Goal: Task Accomplishment & Management: Use online tool/utility

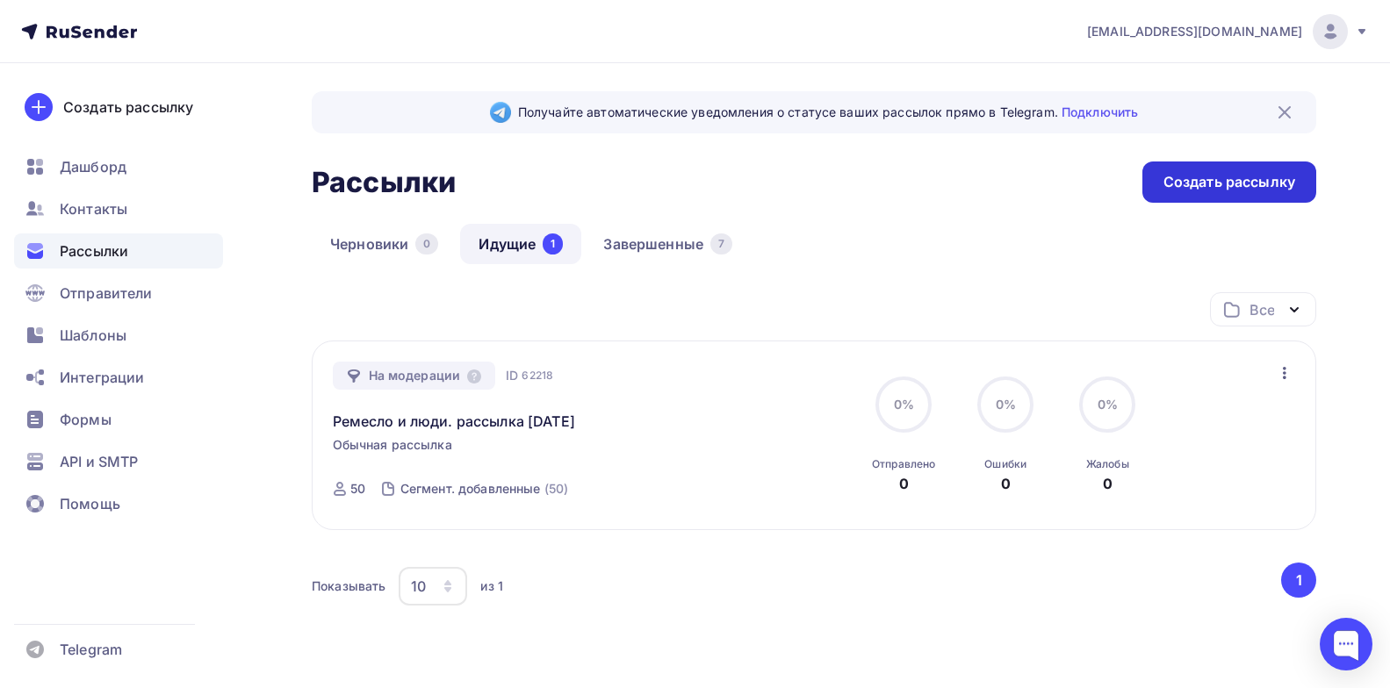
click at [1251, 191] on div "Создать рассылку" at bounding box center [1229, 182] width 132 height 20
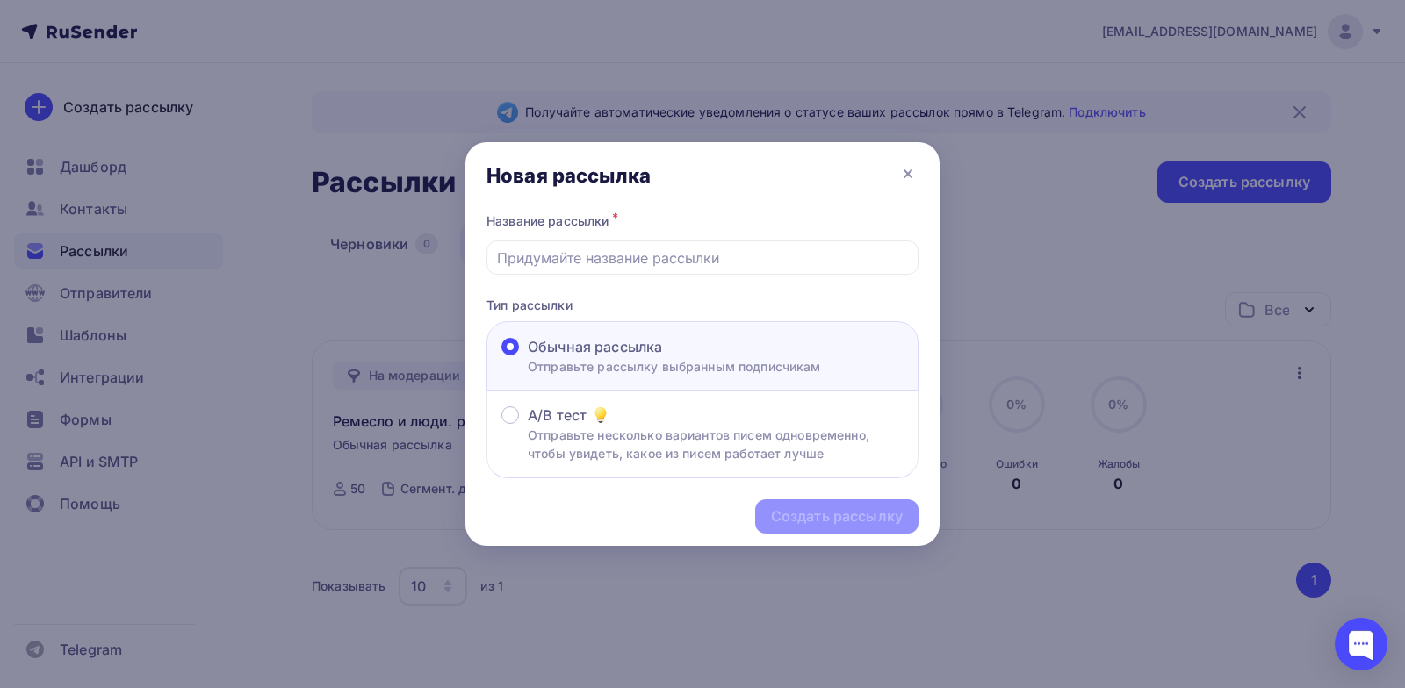
click at [743, 348] on div "Обычная рассылка" at bounding box center [674, 346] width 293 height 21
click at [528, 357] on input "Обычная рассылка Отправьте рассылку выбранным подписчикам" at bounding box center [528, 357] width 0 height 0
click at [608, 258] on input "text" at bounding box center [703, 258] width 412 height 21
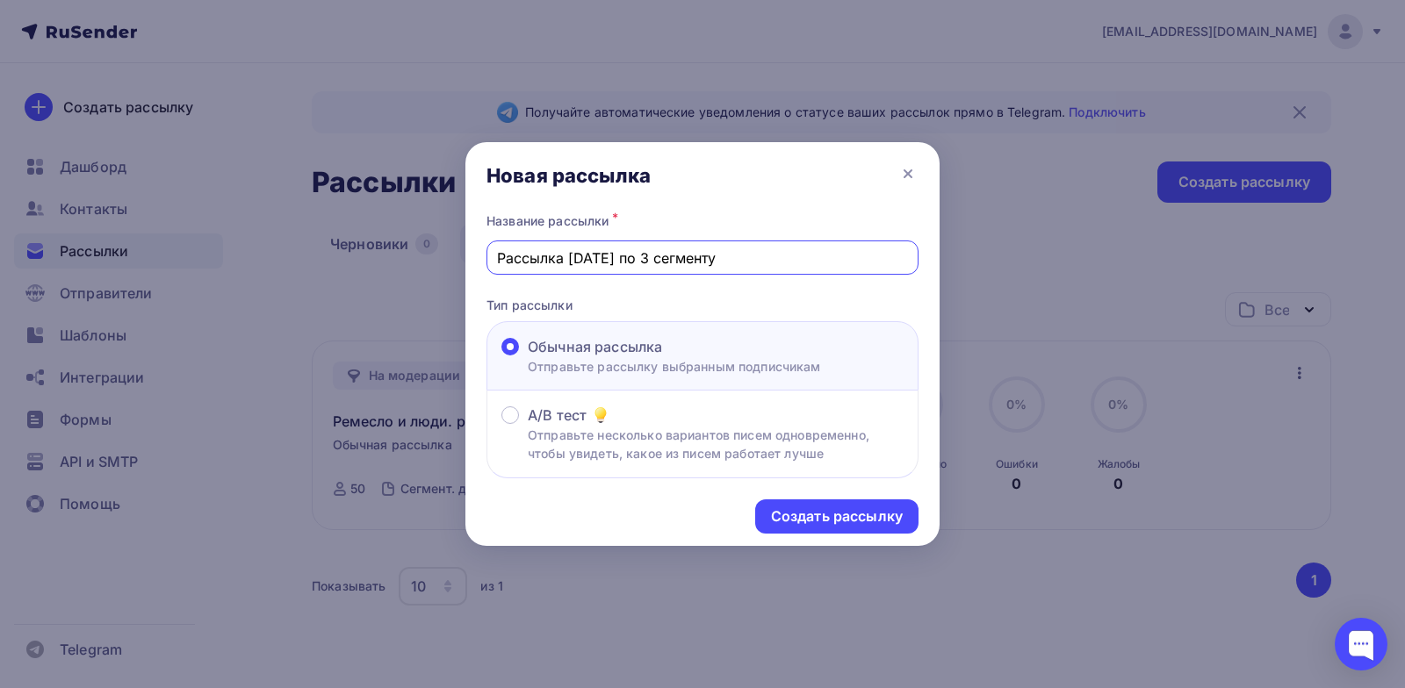
click at [576, 257] on input "Рассылка [DATE] по 3 сегменту" at bounding box center [703, 258] width 412 height 21
type input "Рассылка [DATE] по 3 сегменту"
click at [802, 515] on div "Создать рассылку" at bounding box center [837, 517] width 132 height 20
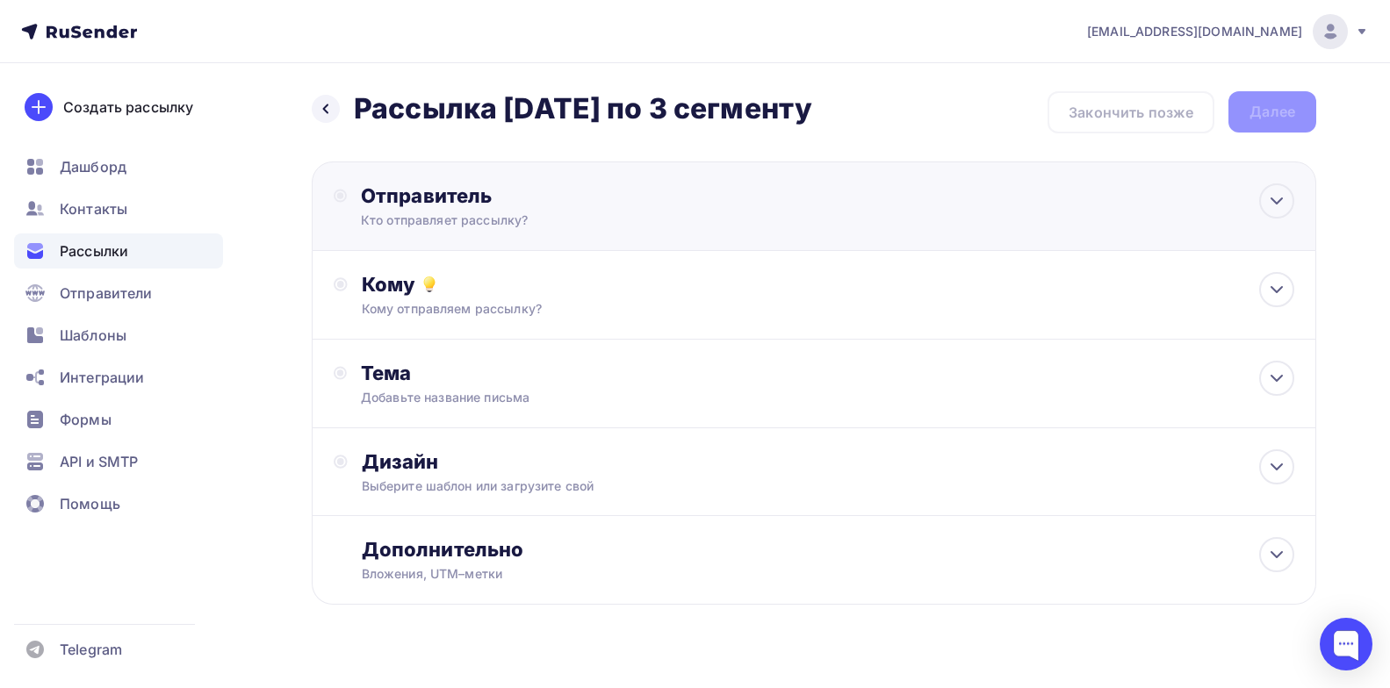
click at [581, 190] on div "Отправитель" at bounding box center [551, 196] width 380 height 25
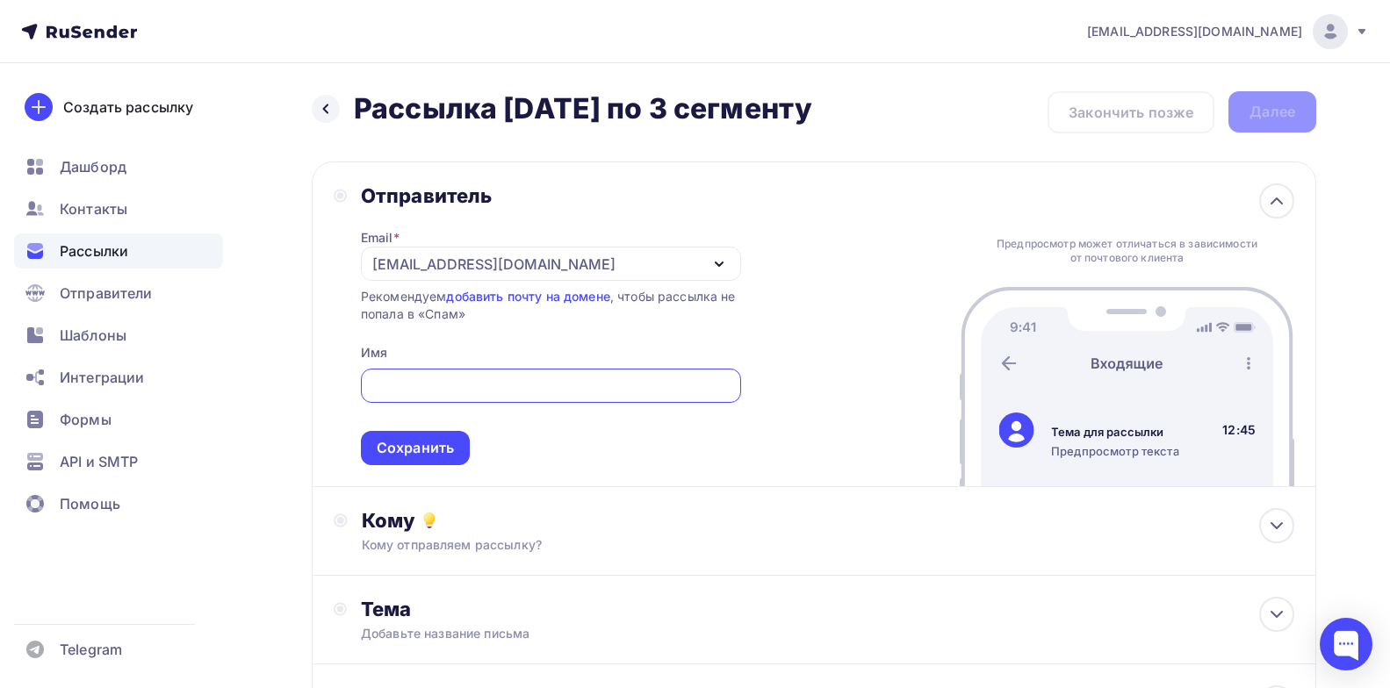
type input "п"
click at [441, 386] on input "text" at bounding box center [551, 386] width 360 height 21
paste input "проектная лаборатория ЗАРЯ"
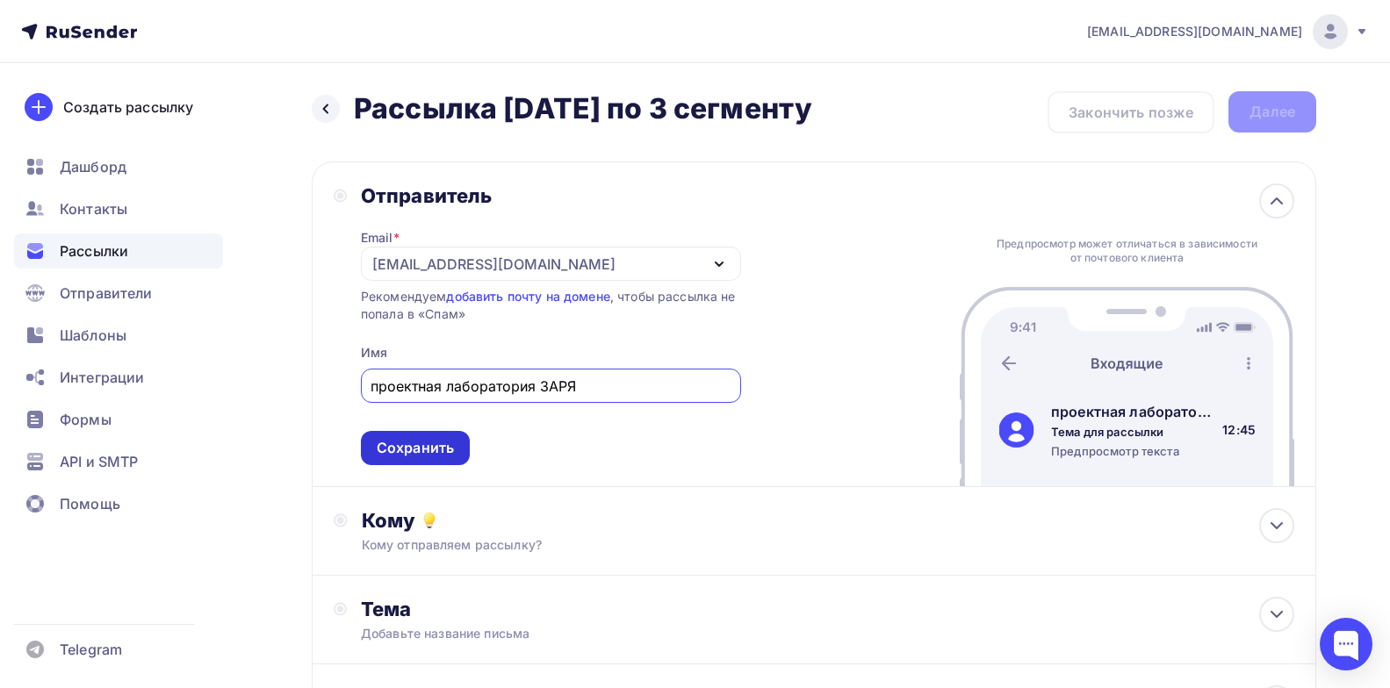
type input "проектная лаборатория ЗАРЯ"
click at [423, 456] on div "Сохранить" at bounding box center [415, 448] width 77 height 20
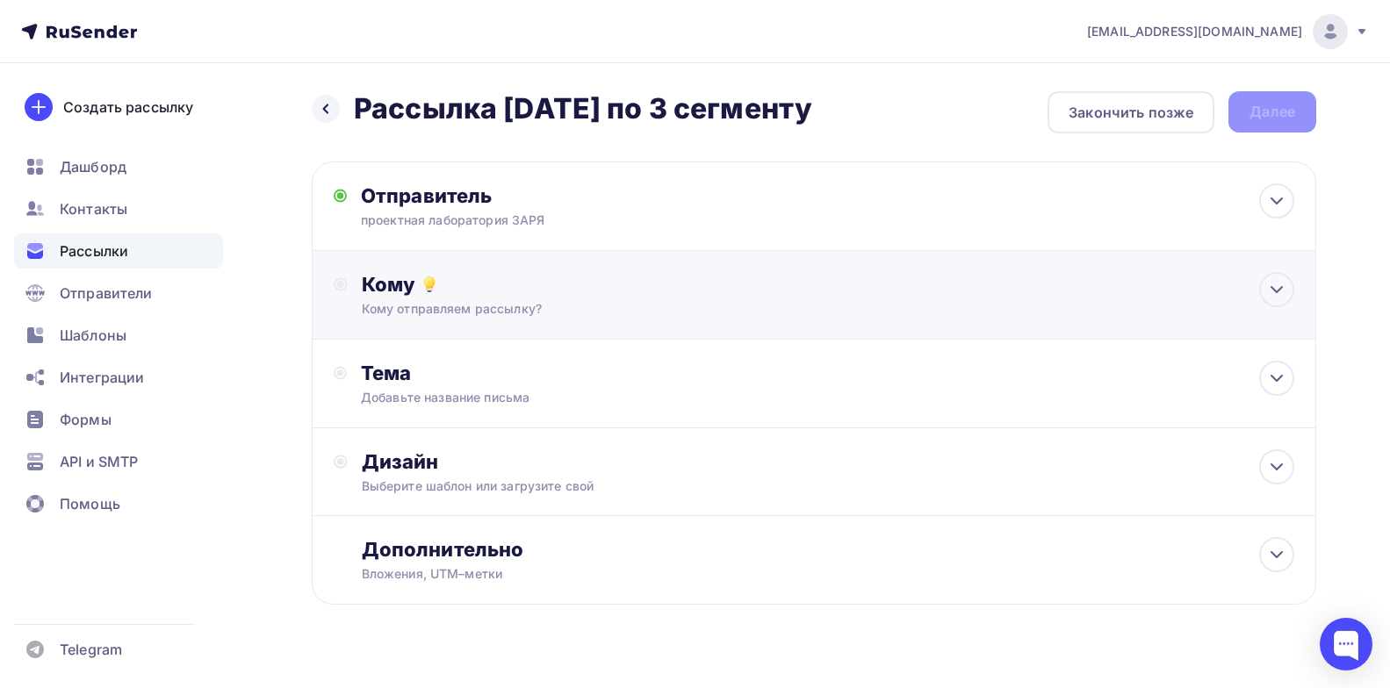
click at [556, 298] on div "Кому Кому отправляем рассылку? Списки получателей Выберите список Все списки id…" at bounding box center [828, 295] width 933 height 46
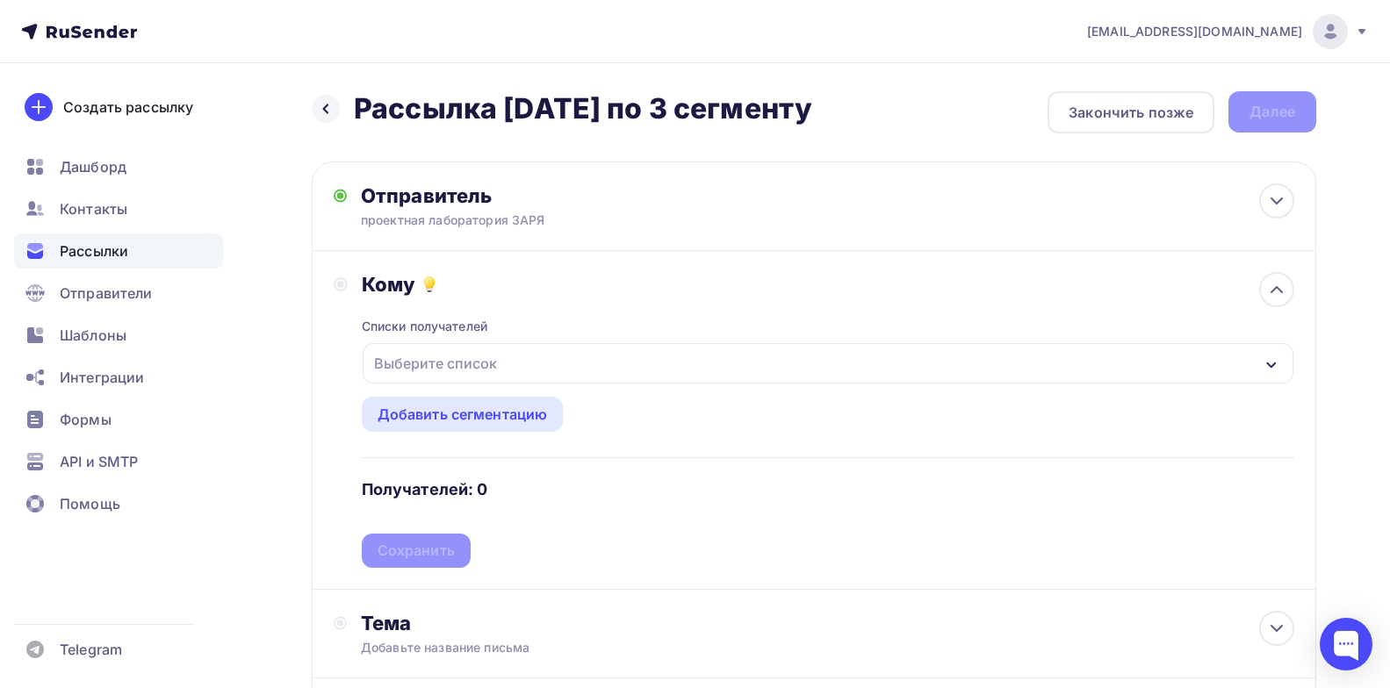
click at [611, 365] on div "Выберите список" at bounding box center [828, 363] width 931 height 40
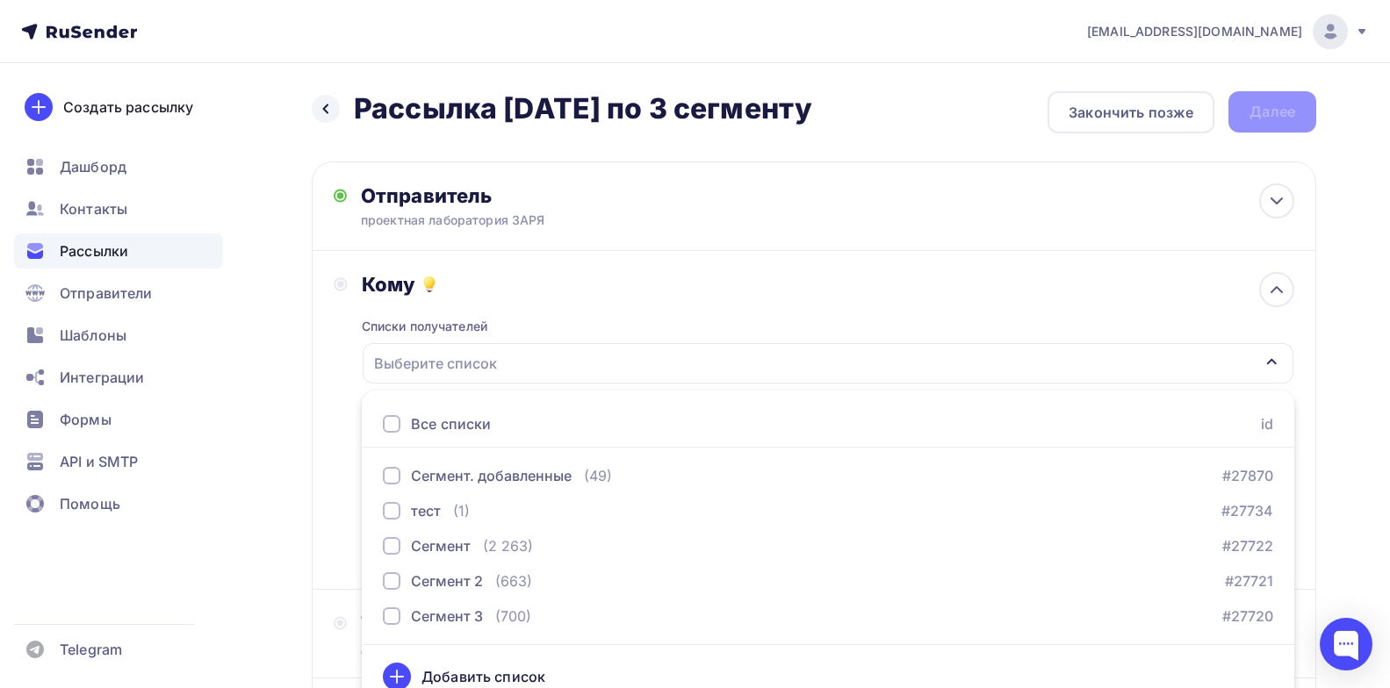
scroll to position [20, 0]
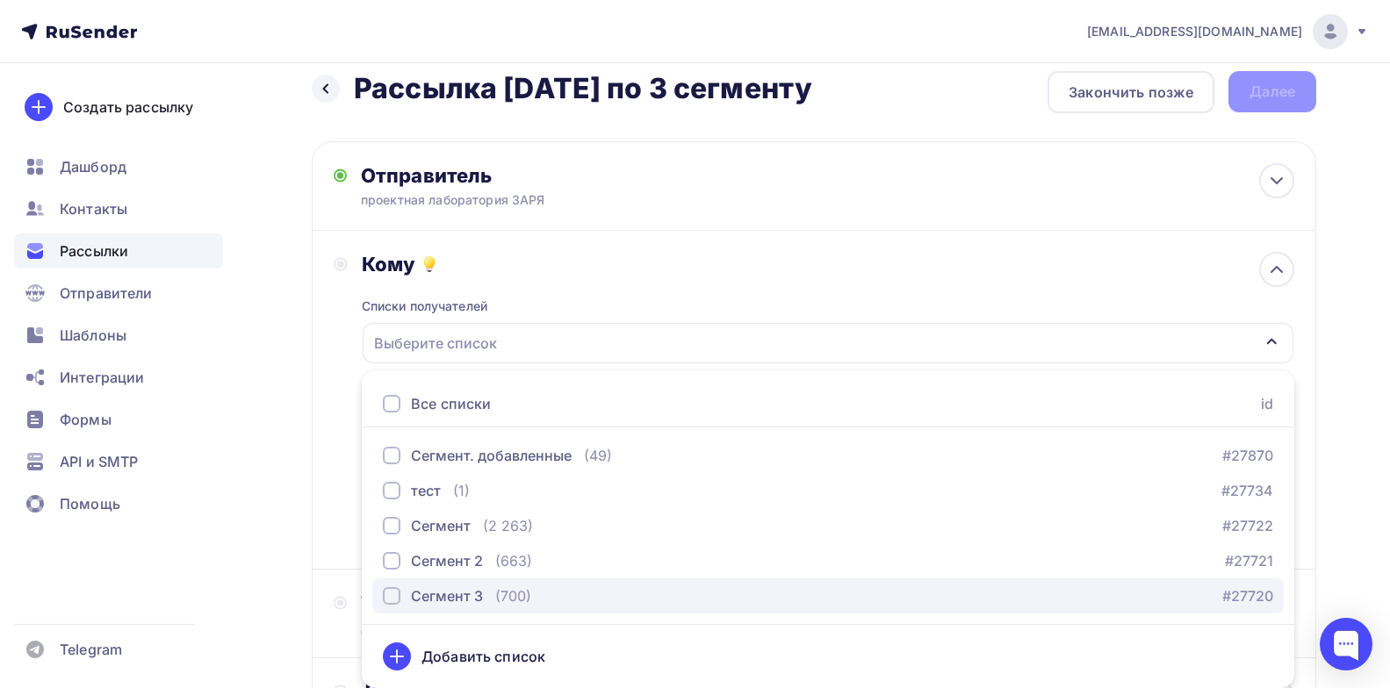
click at [389, 598] on div "button" at bounding box center [392, 596] width 18 height 18
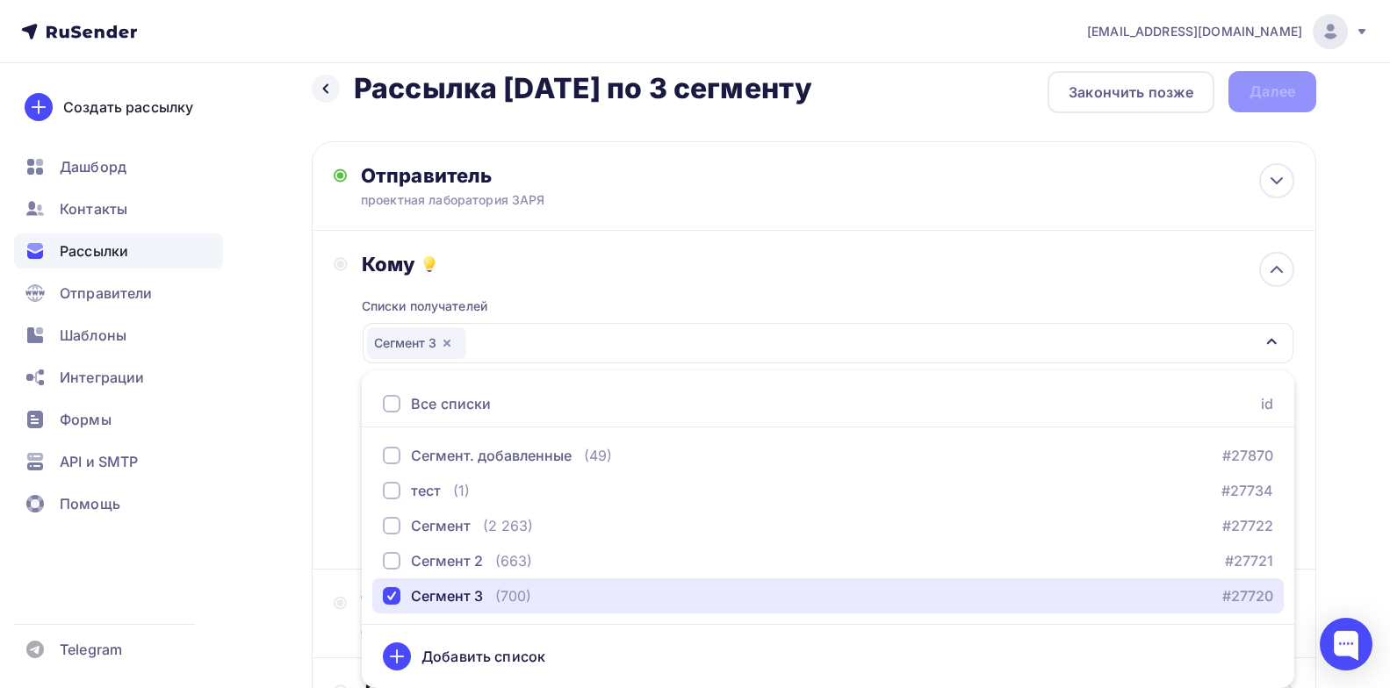
click at [372, 579] on button "Сегмент 3 (700) #27720" at bounding box center [827, 596] width 911 height 35
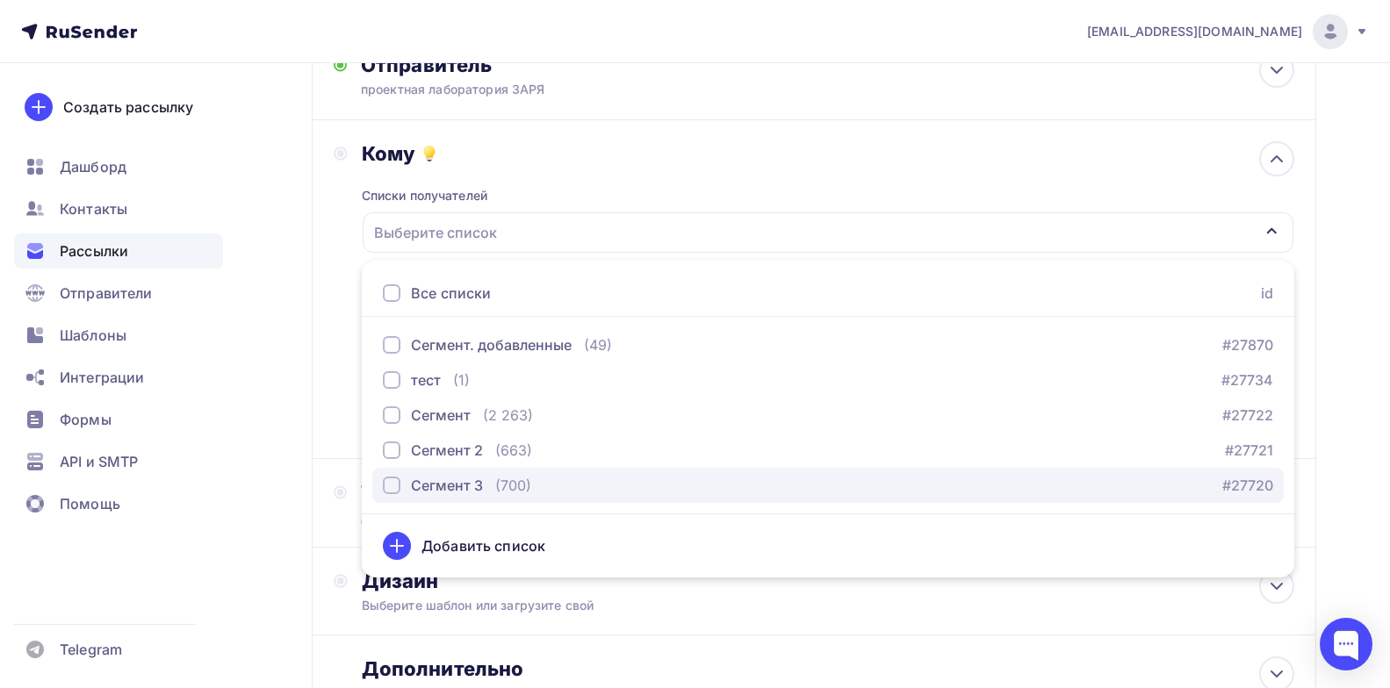
scroll to position [104, 0]
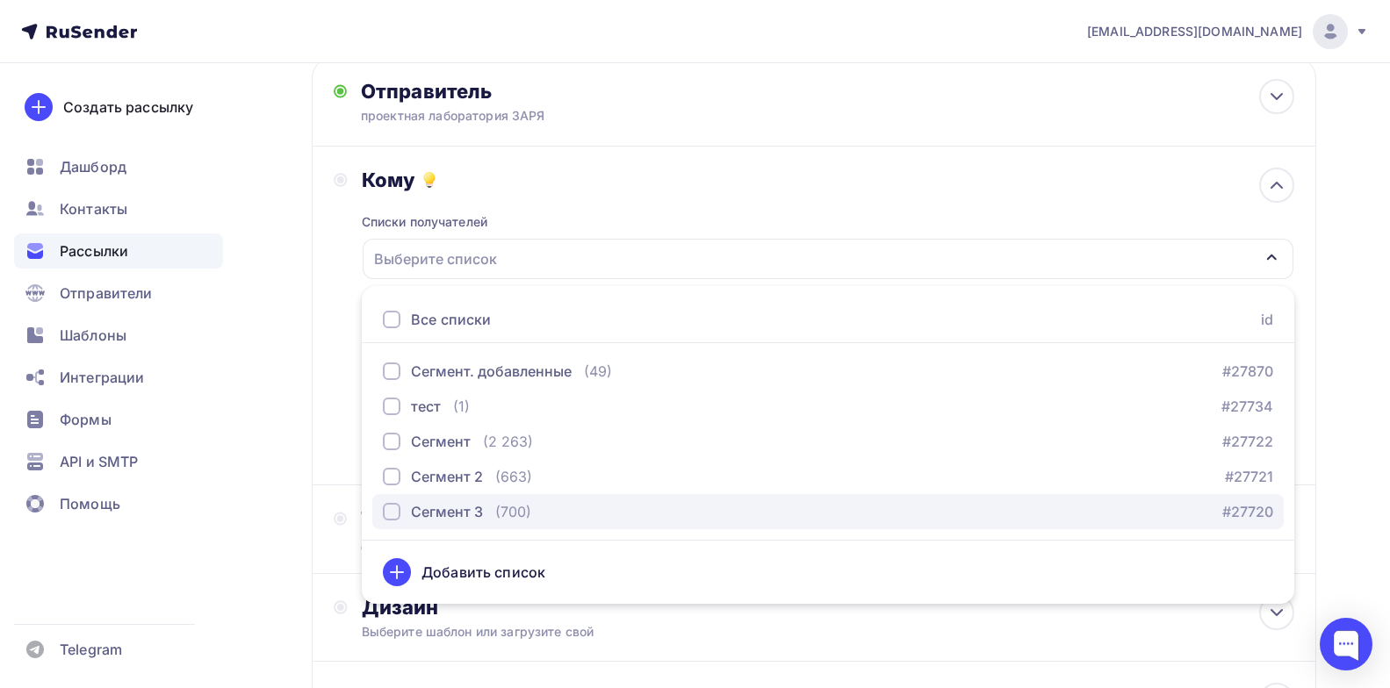
click at [461, 509] on div "Сегмент 3" at bounding box center [447, 511] width 72 height 21
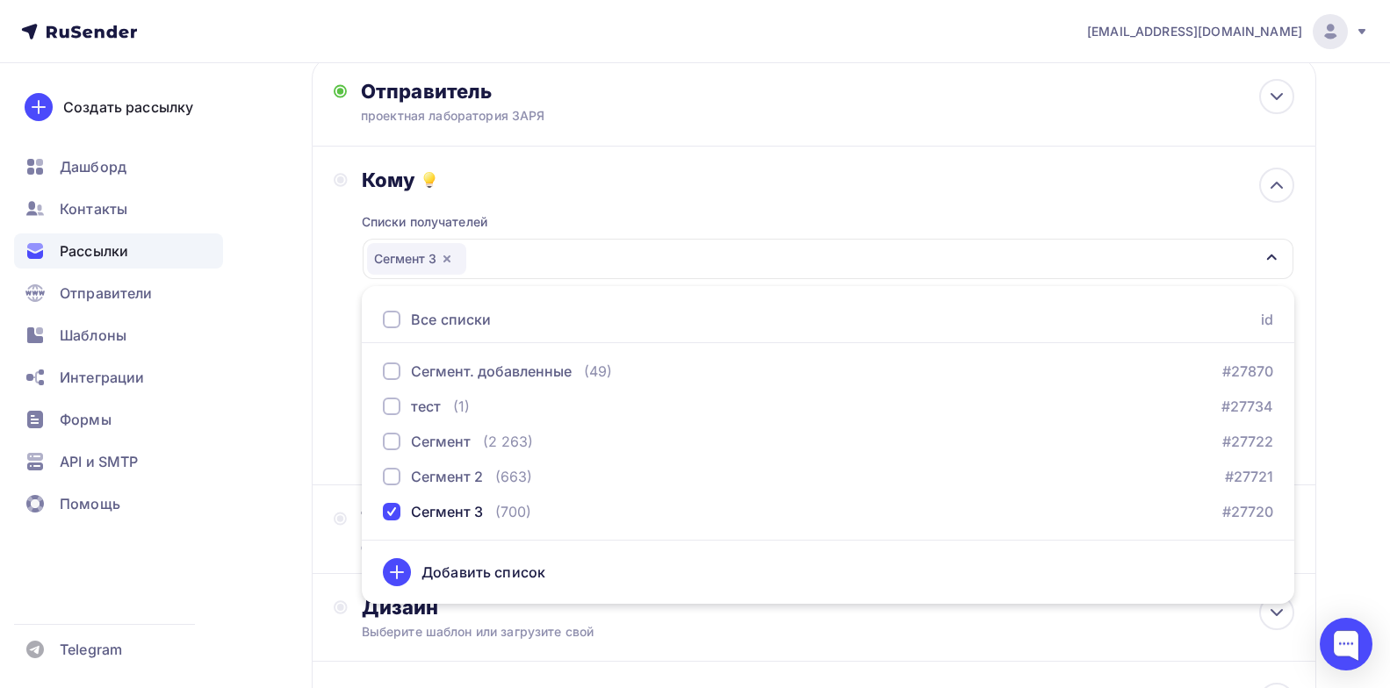
click at [710, 200] on div "Списки получателей Сегмент 3 Все списки id Сегмент. добавленные (49) #27870 тес…" at bounding box center [828, 327] width 933 height 271
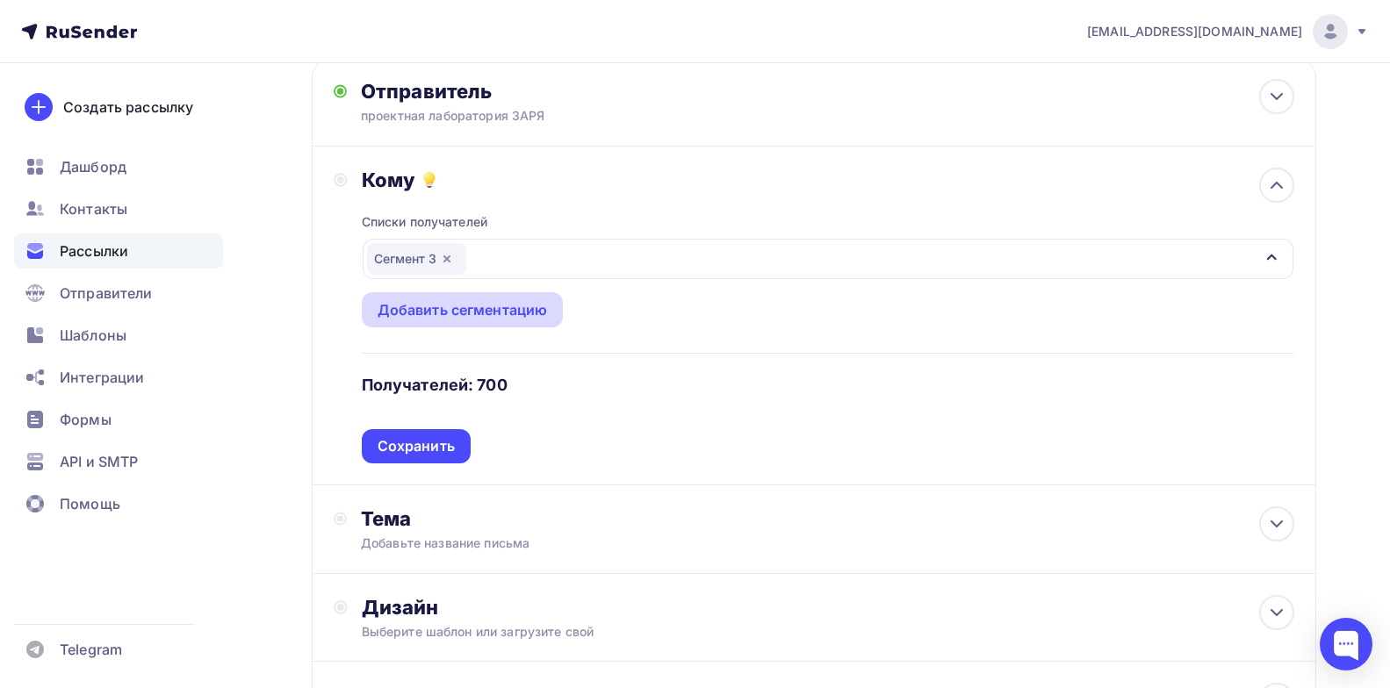
click at [461, 305] on div "Добавить сегментацию" at bounding box center [463, 309] width 170 height 21
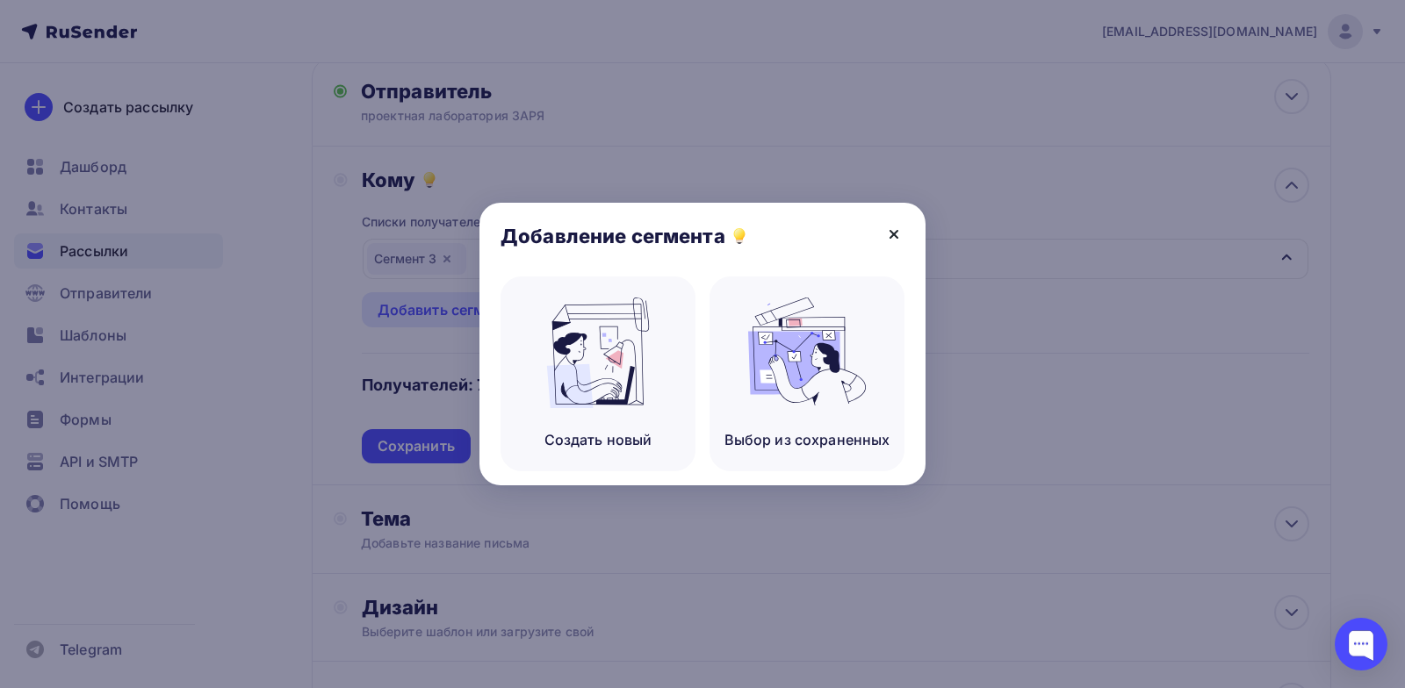
click at [891, 229] on icon at bounding box center [893, 234] width 21 height 21
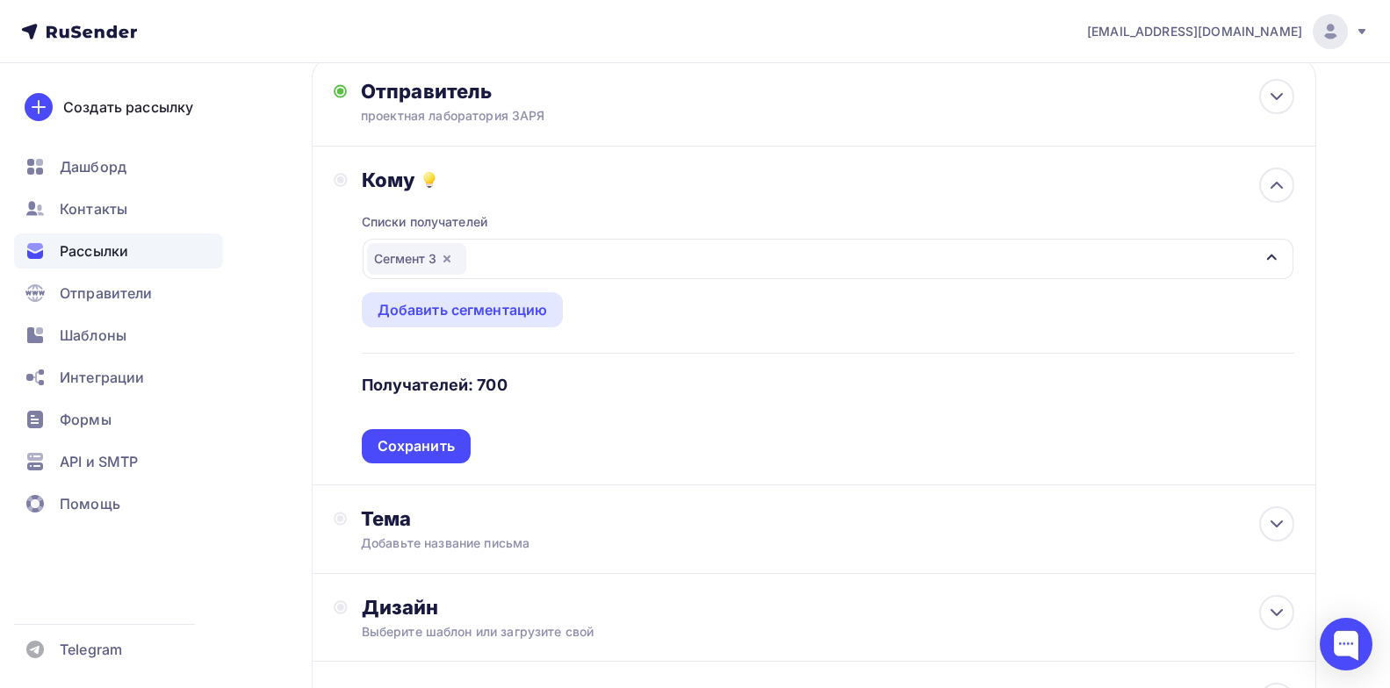
click at [986, 476] on div "Кому Списки получателей Сегмент 3 Все списки id Сегмент. добавленные (49) #2787…" at bounding box center [814, 316] width 1005 height 339
click at [415, 445] on div "Сохранить" at bounding box center [416, 446] width 77 height 20
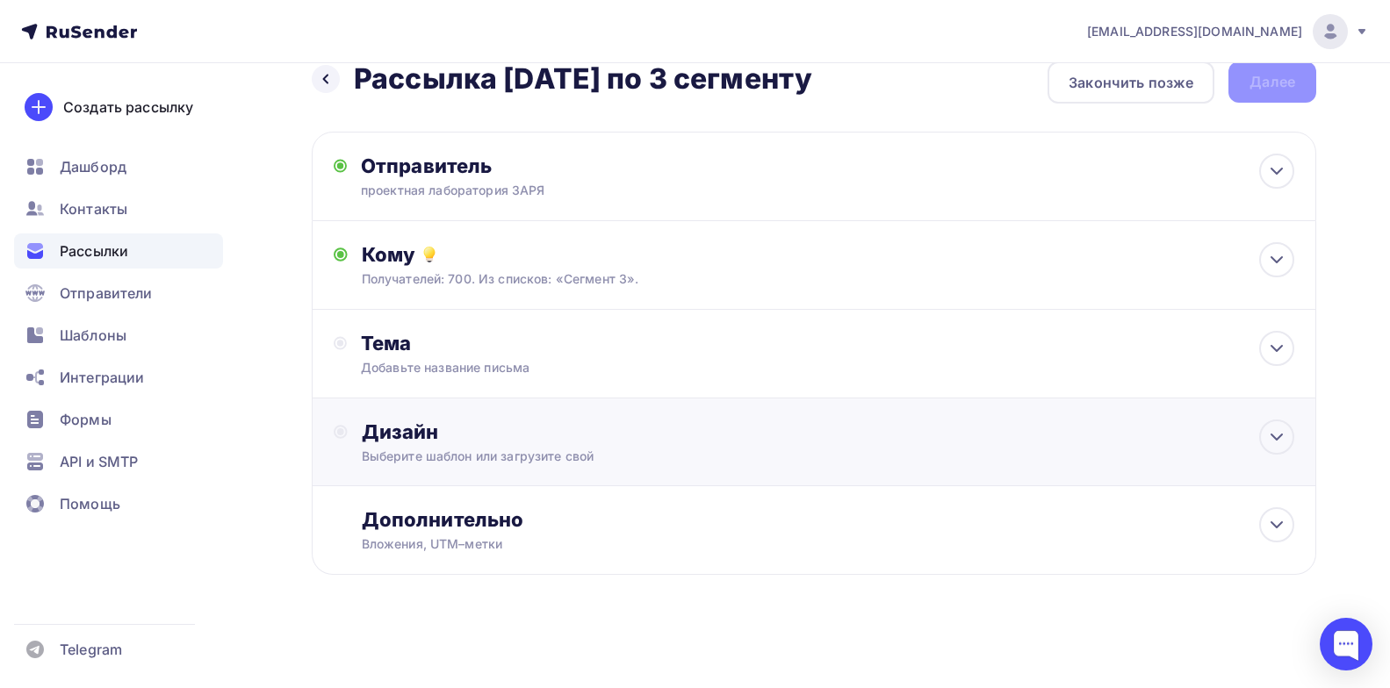
scroll to position [30, 0]
click at [498, 356] on div "Тема Добавьте название письма Тема * Рекомендуем использовать не более 150 симв…" at bounding box center [534, 354] width 347 height 46
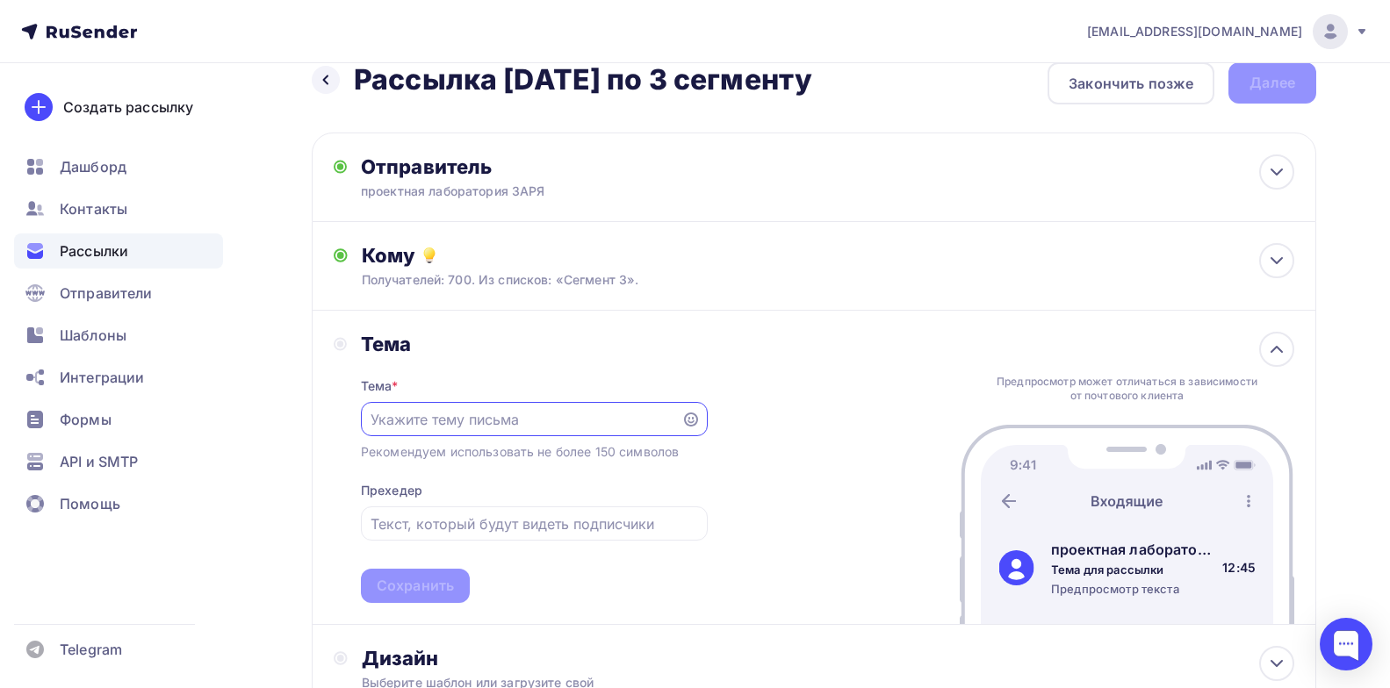
scroll to position [0, 0]
click at [418, 425] on input "text" at bounding box center [521, 419] width 300 height 21
paste input "“Ремесло и люди”, день второй - встречаемся через час!"
type input "“Ремесло и люди”, день второй - встречаемся через час!"
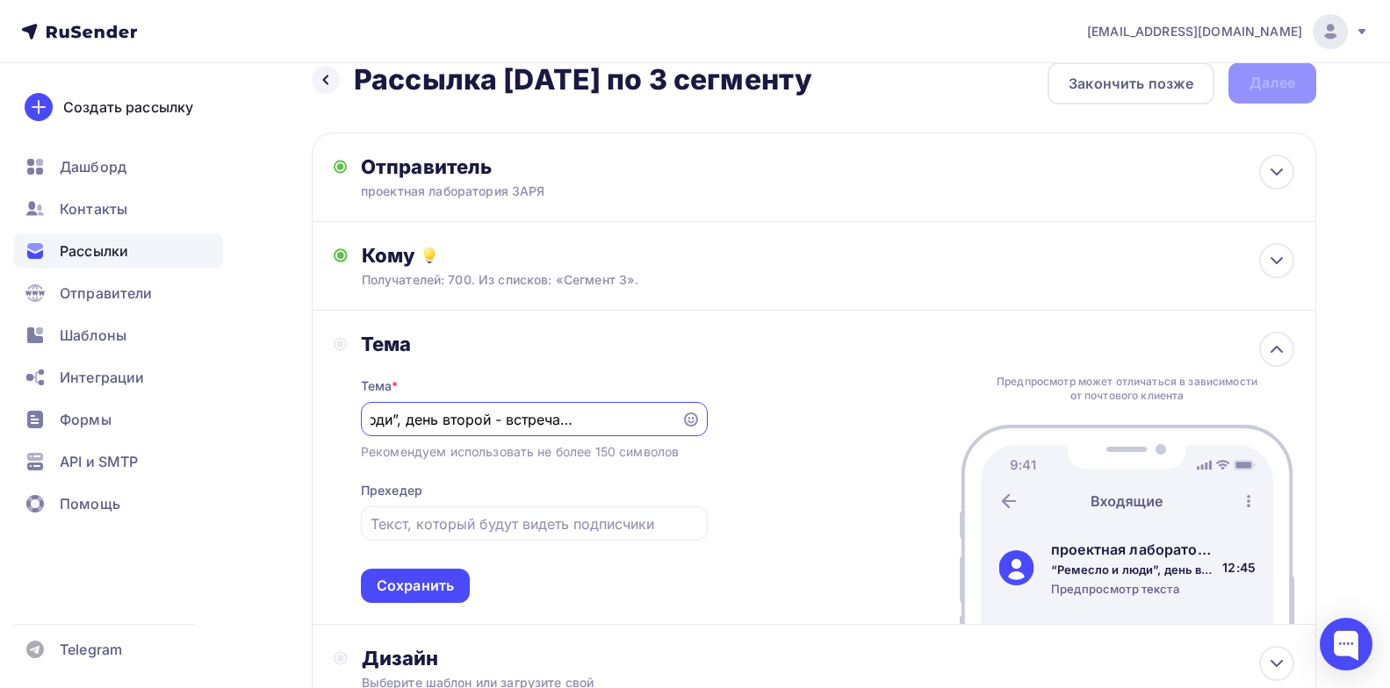
click at [423, 581] on div "Сохранить" at bounding box center [415, 586] width 77 height 20
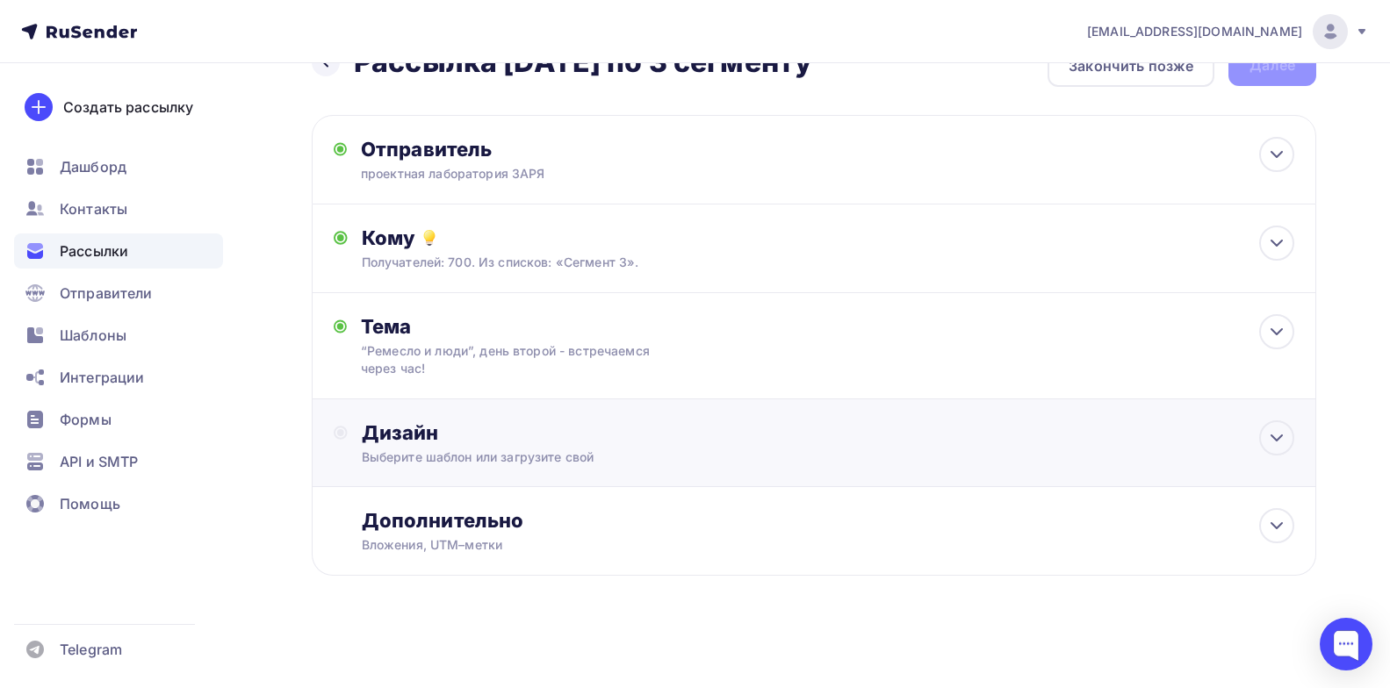
scroll to position [47, 0]
drag, startPoint x: 689, startPoint y: 444, endPoint x: 706, endPoint y: 450, distance: 17.5
click at [689, 444] on div "Дизайн Выберите шаблон или загрузите свой" at bounding box center [828, 443] width 933 height 46
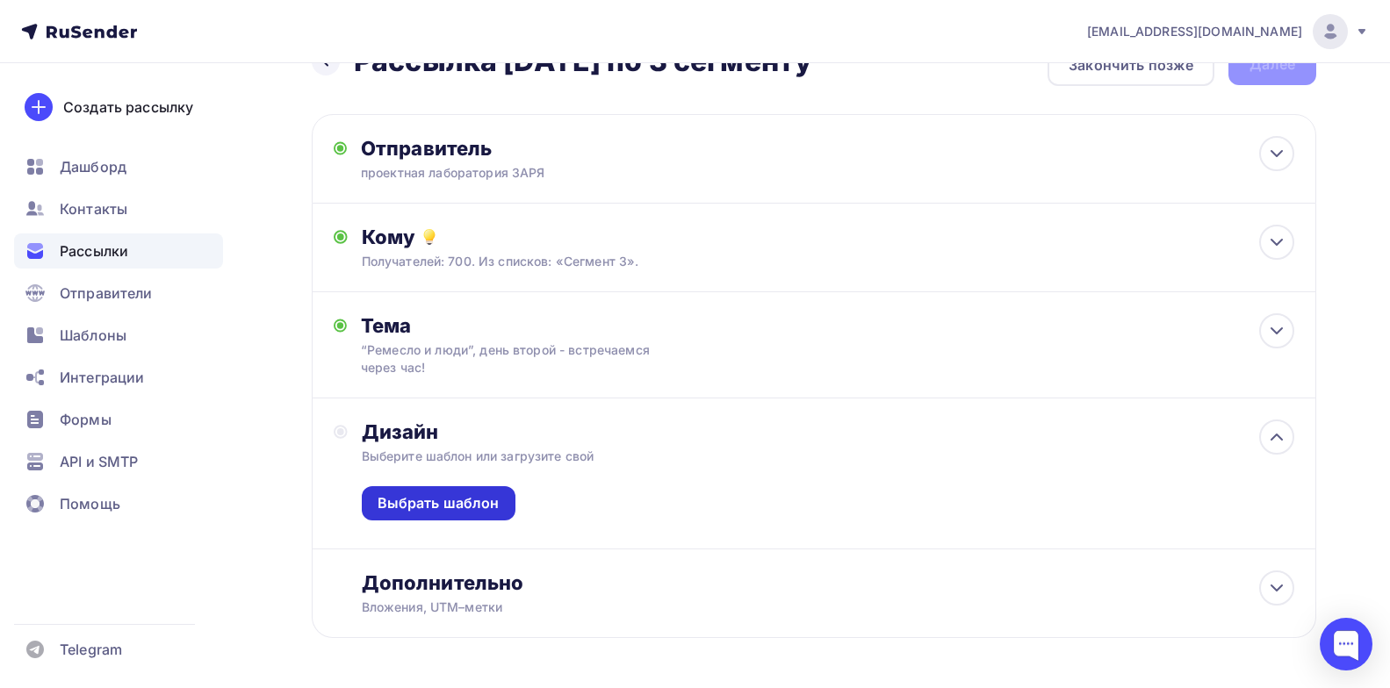
click at [437, 504] on div "Выбрать шаблон" at bounding box center [439, 503] width 122 height 20
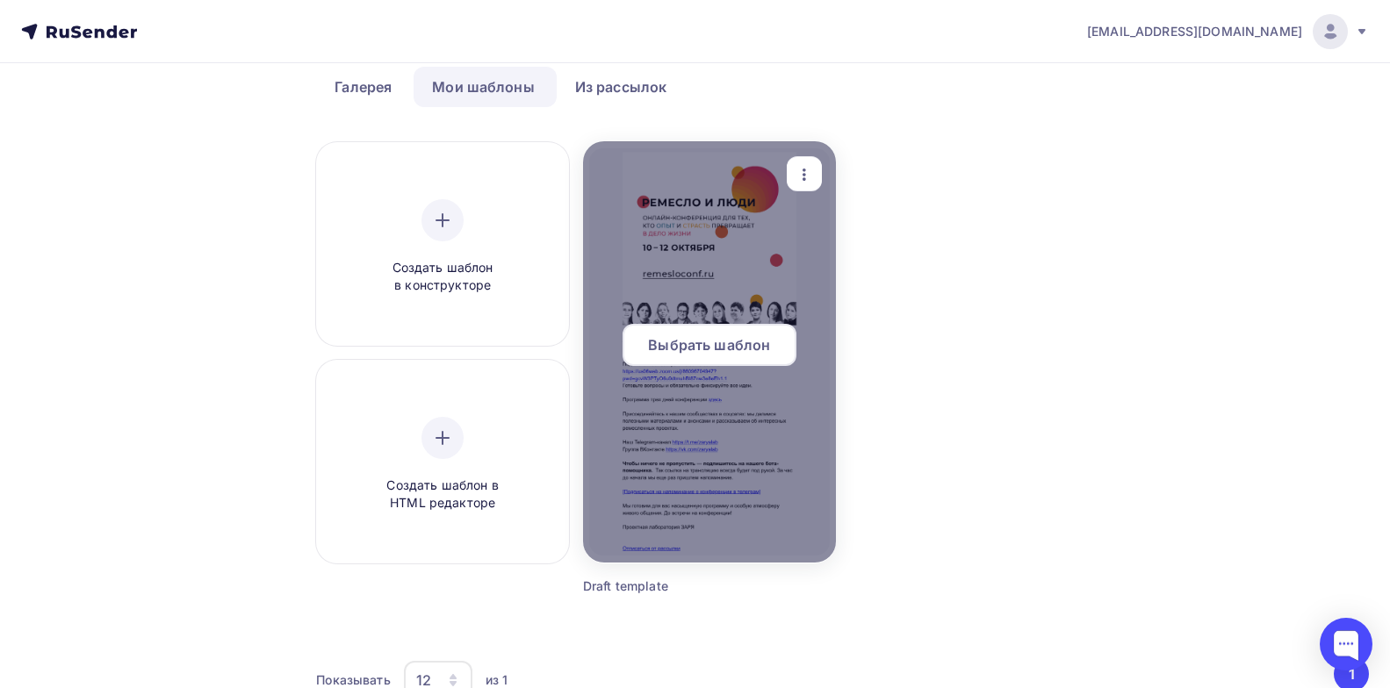
scroll to position [88, 0]
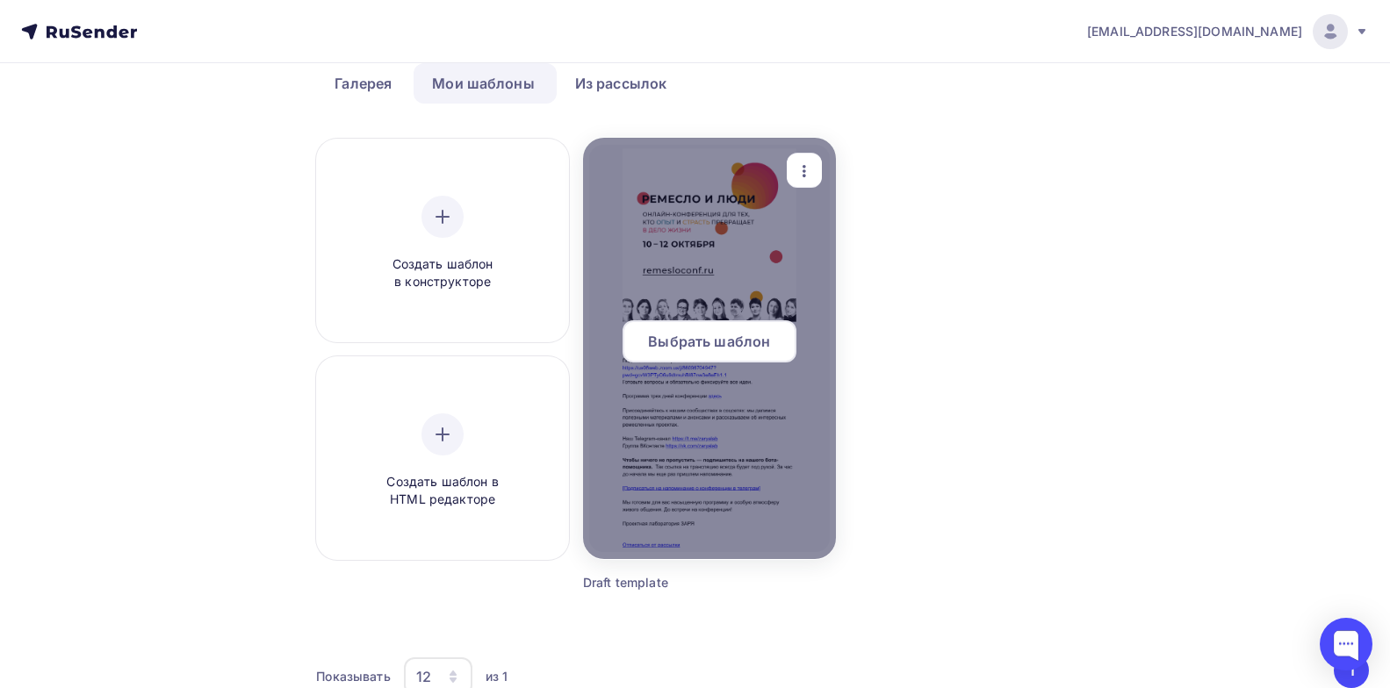
click at [716, 339] on span "Выбрать шаблон" at bounding box center [709, 341] width 122 height 21
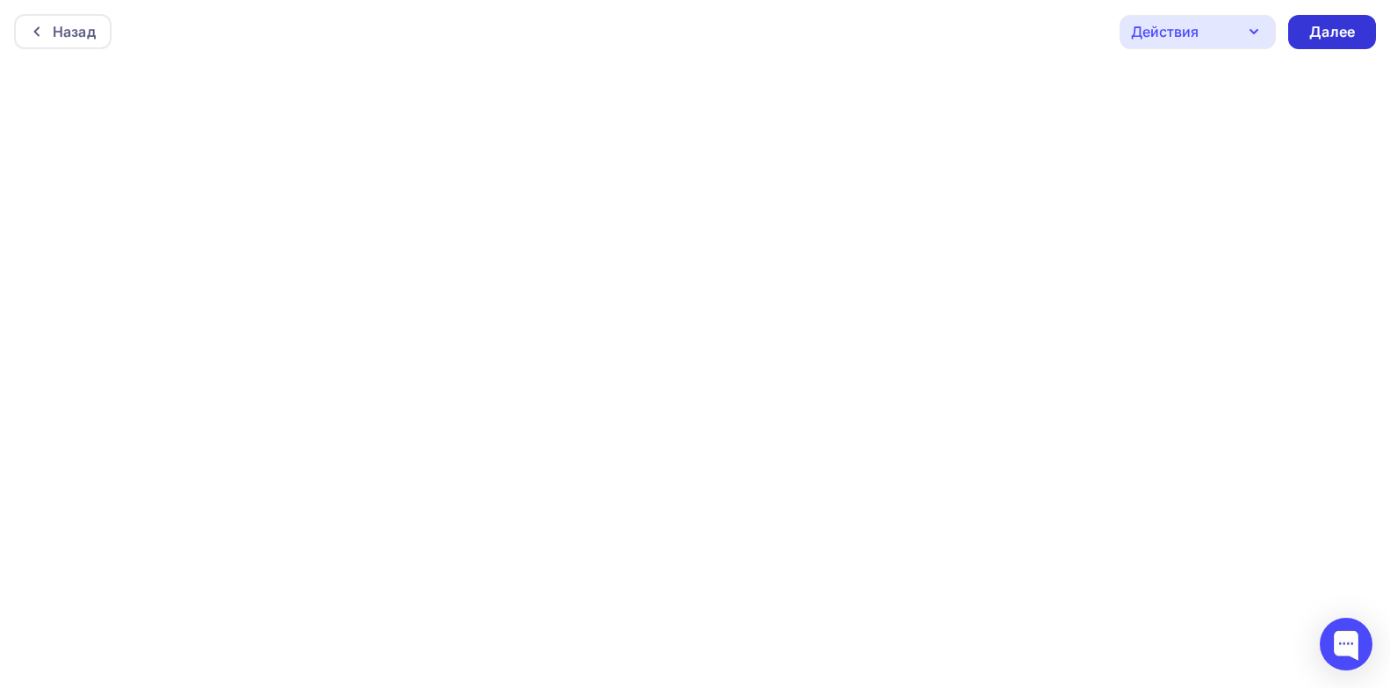
click at [1338, 30] on div "Далее" at bounding box center [1332, 32] width 46 height 20
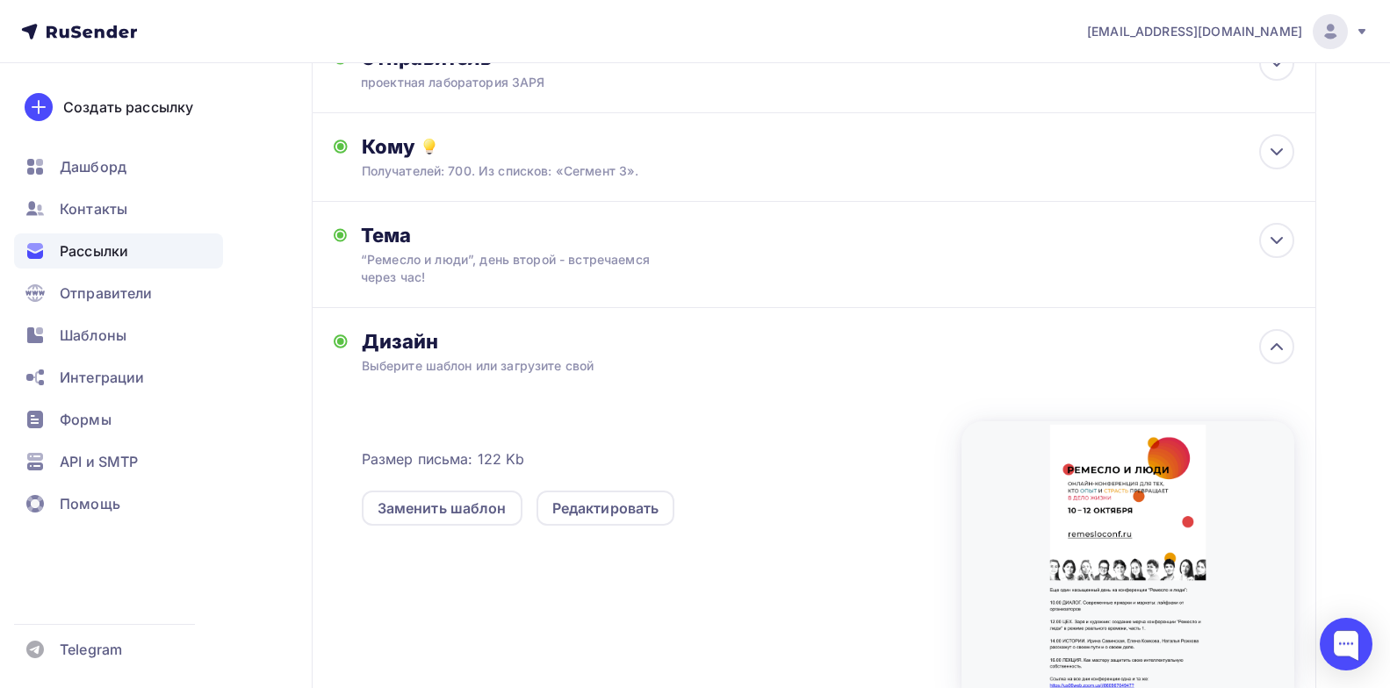
scroll to position [348, 0]
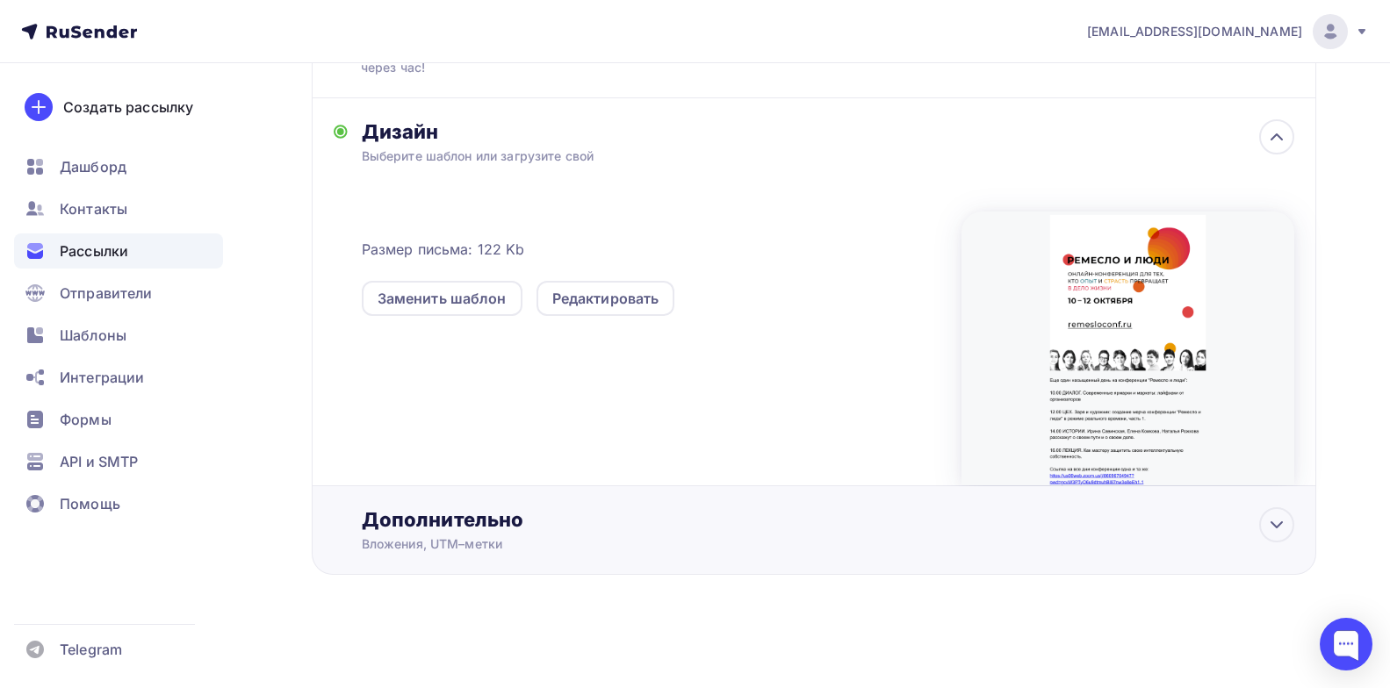
click at [529, 519] on div "Дополнительно" at bounding box center [828, 520] width 933 height 25
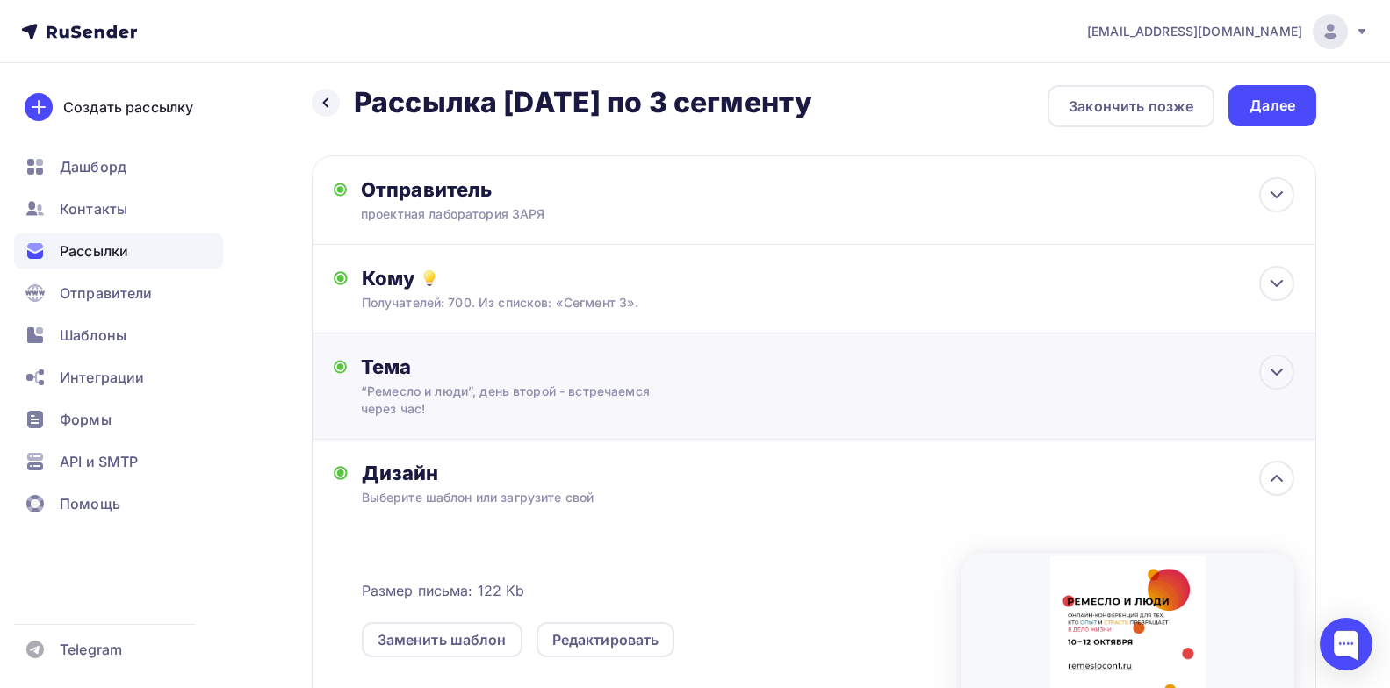
scroll to position [0, 0]
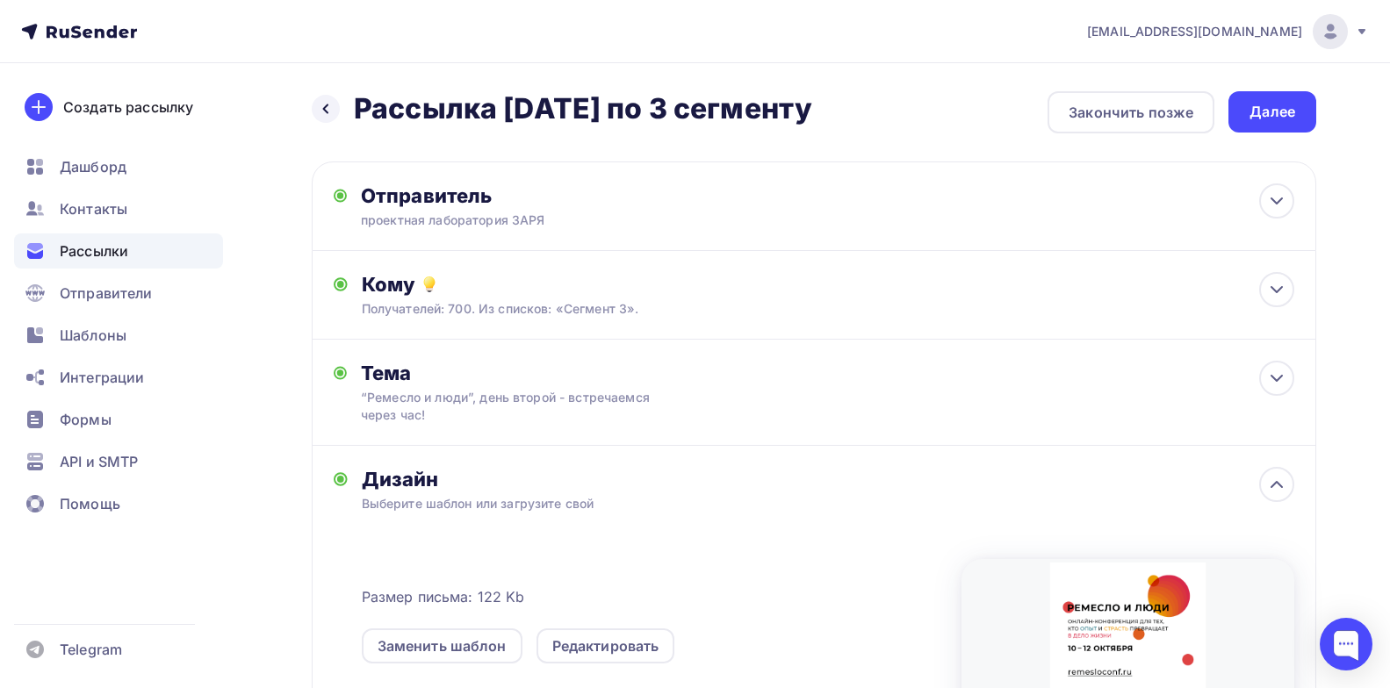
click at [1272, 113] on div "Далее" at bounding box center [1273, 112] width 46 height 20
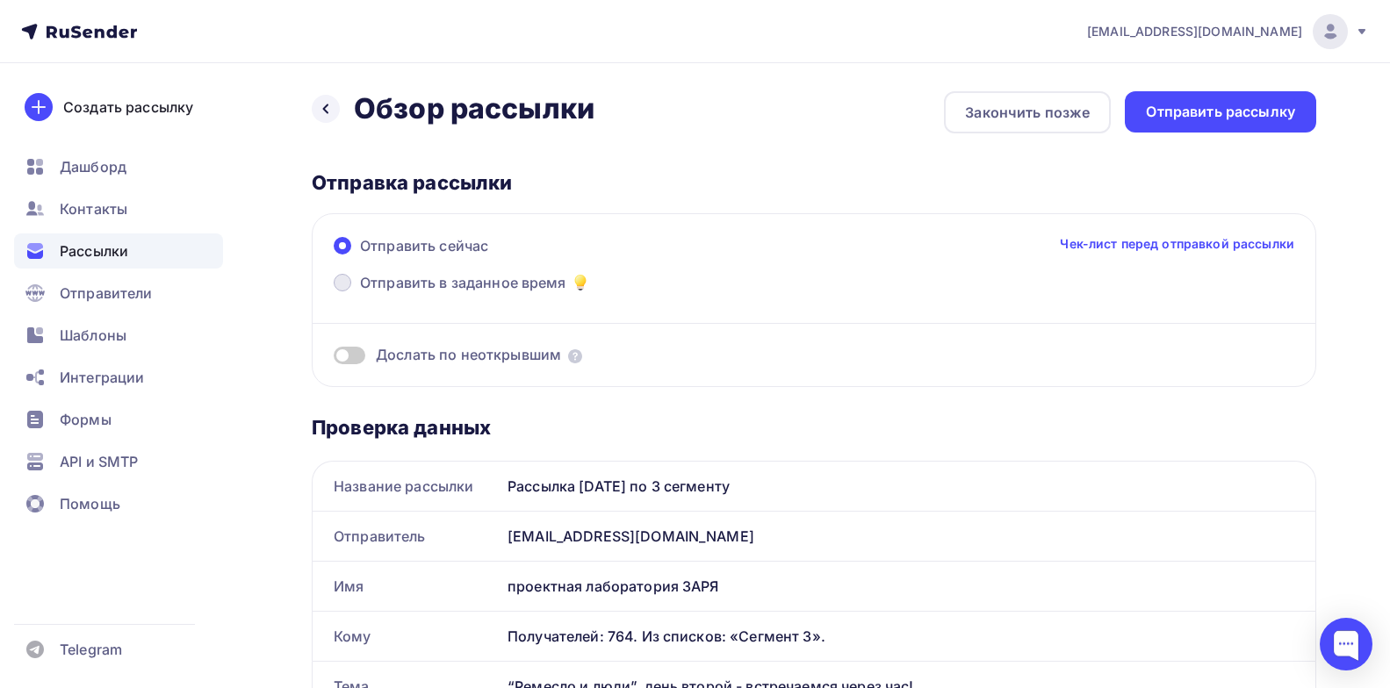
drag, startPoint x: 425, startPoint y: 281, endPoint x: 436, endPoint y: 288, distance: 13.4
click at [425, 281] on span "Отправить в заданное время" at bounding box center [463, 282] width 206 height 21
click at [360, 293] on input "Отправить в заданное время" at bounding box center [360, 293] width 0 height 0
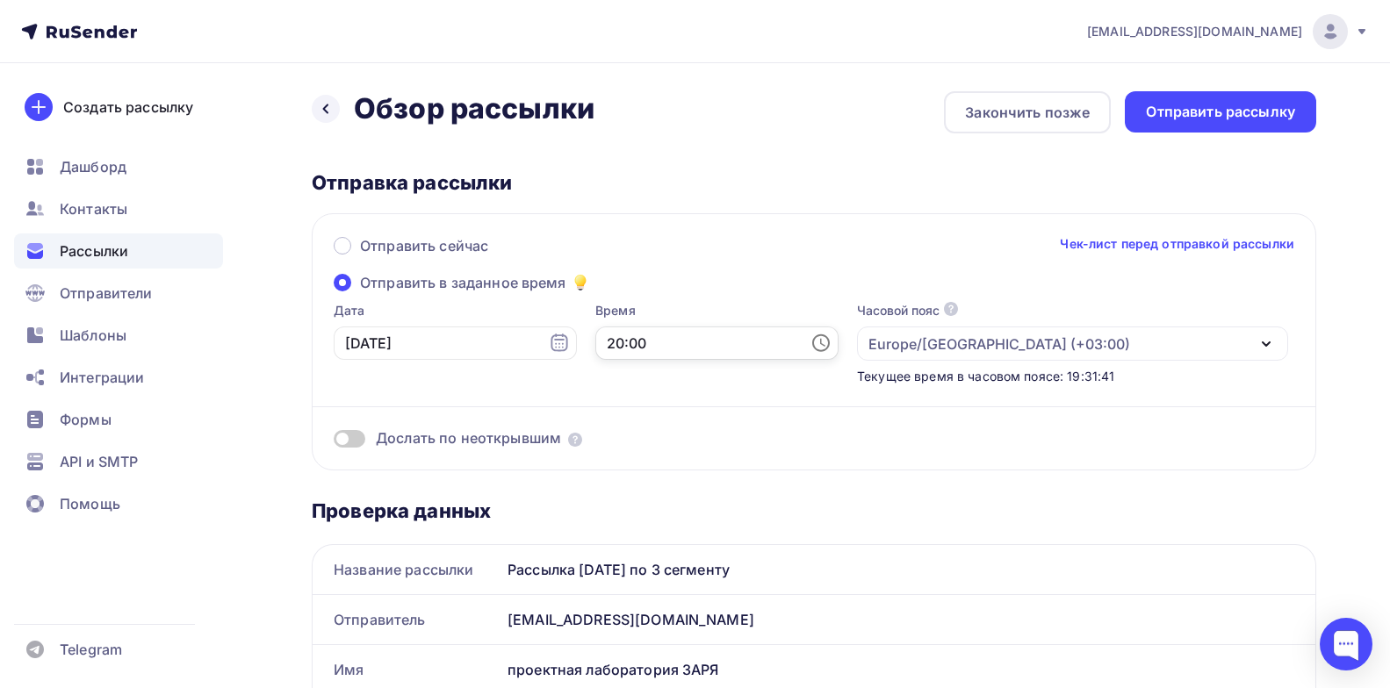
click at [705, 338] on input "20:00" at bounding box center [716, 343] width 243 height 33
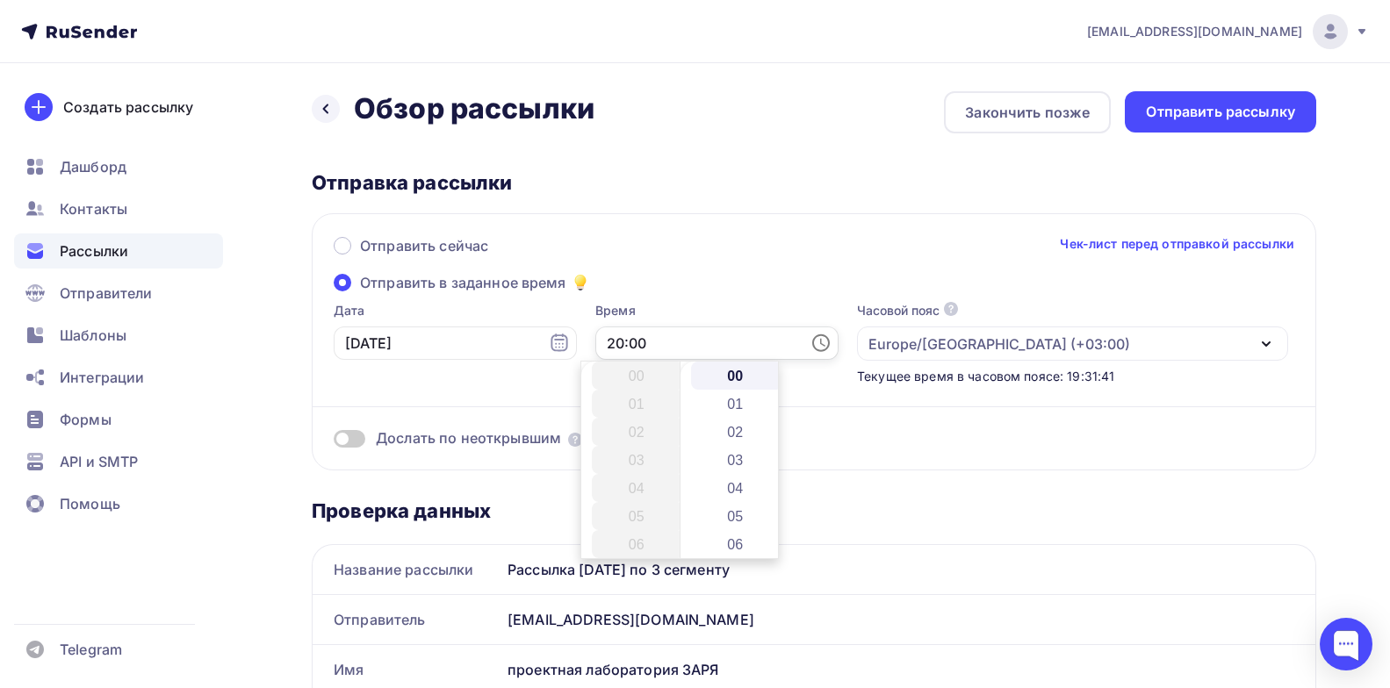
scroll to position [562, 0]
drag, startPoint x: 472, startPoint y: 378, endPoint x: 523, endPoint y: 409, distance: 59.5
click at [487, 415] on body "[EMAIL_ADDRESS][DOMAIN_NAME] Аккаунт Тарифы Выйти Создать рассылку [GEOGRAPHIC_…" at bounding box center [695, 344] width 1390 height 688
click at [425, 350] on input "[DATE]" at bounding box center [455, 343] width 243 height 33
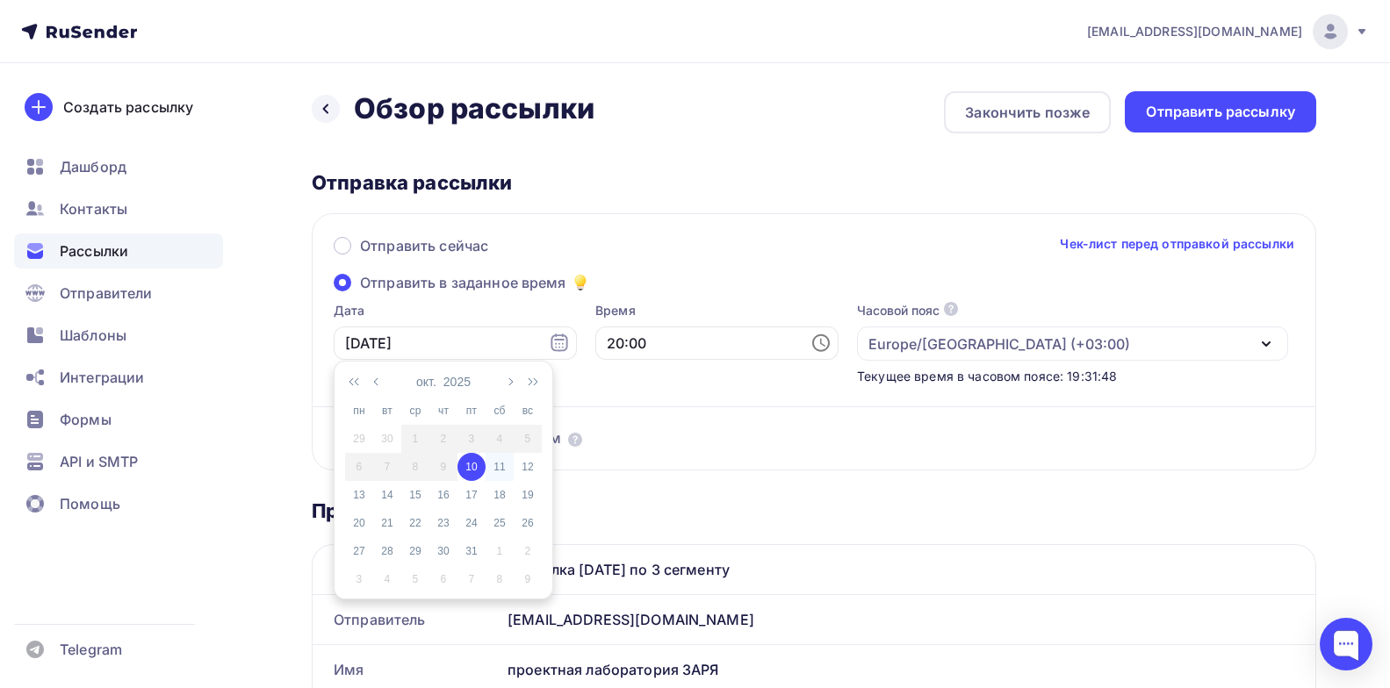
click at [502, 472] on div "11" at bounding box center [500, 467] width 28 height 16
type input "[DATE]"
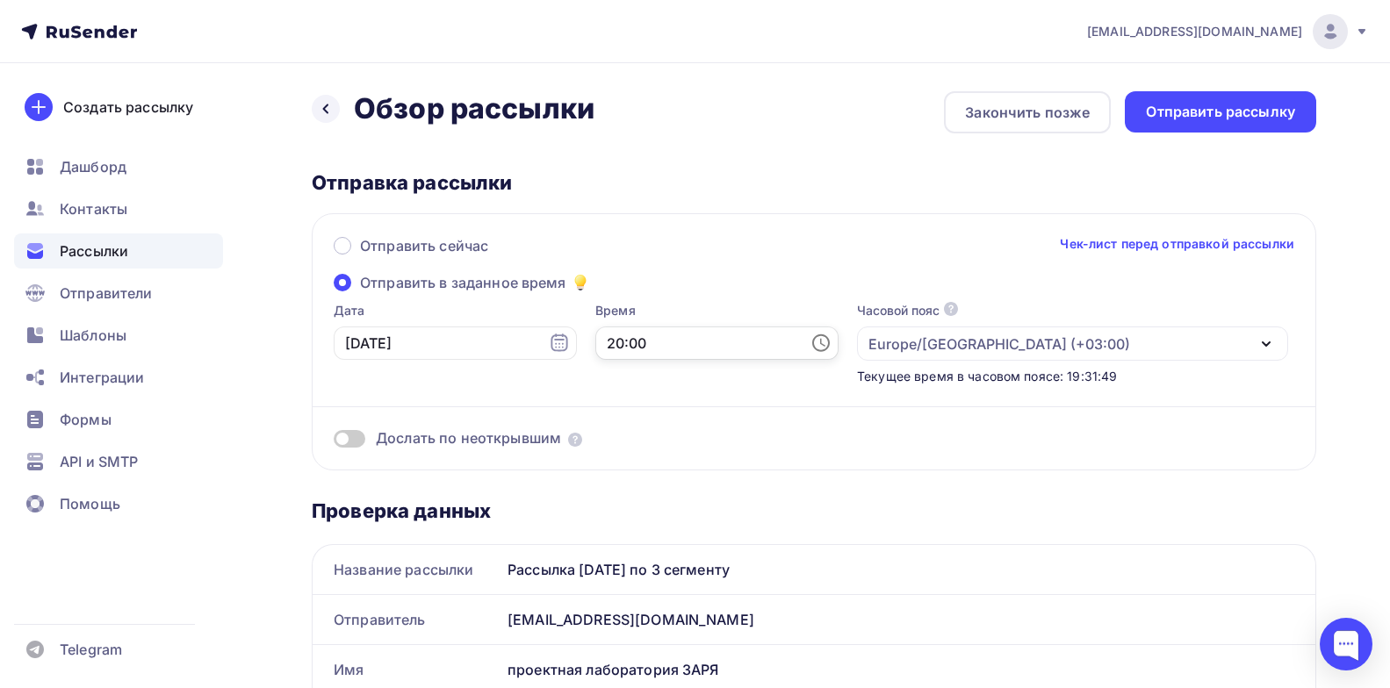
click at [664, 336] on input "20:00" at bounding box center [716, 343] width 243 height 33
click at [641, 507] on li "09" at bounding box center [638, 506] width 92 height 28
type input "09:00"
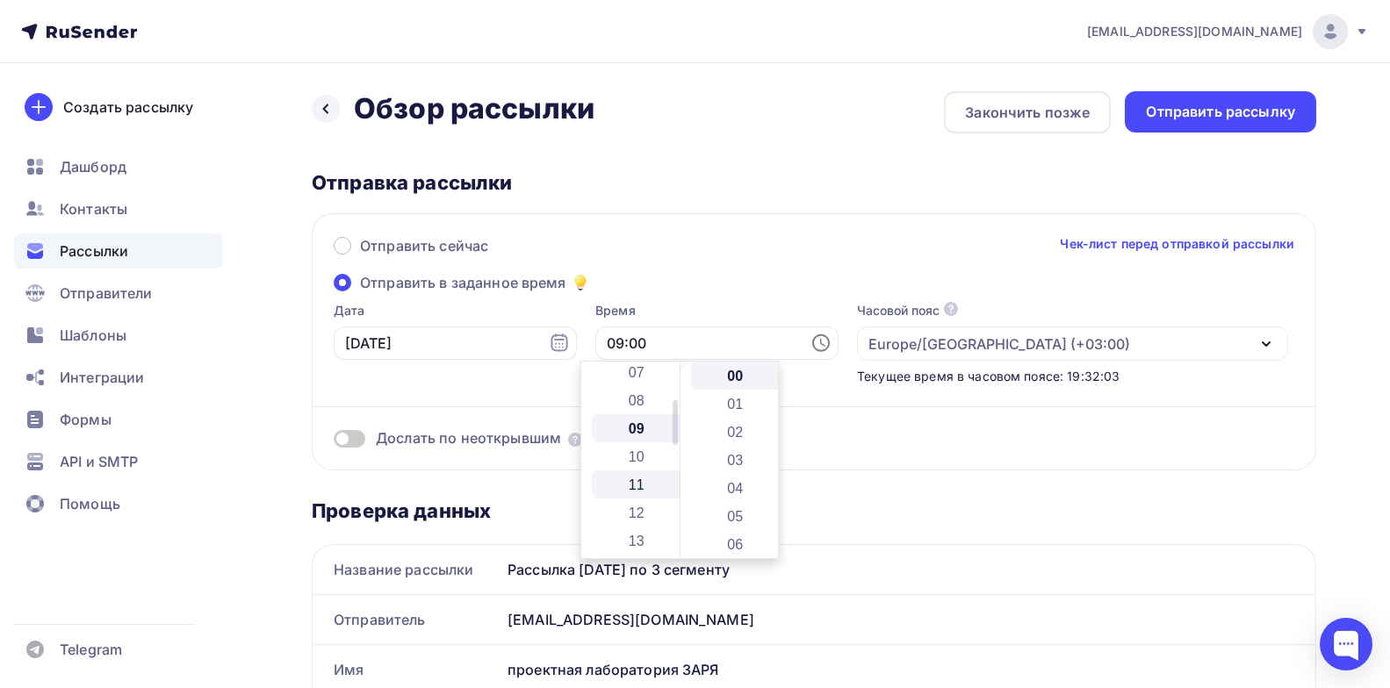
scroll to position [253, 0]
click at [948, 449] on div "Дослать по неоткрывшим" at bounding box center [814, 439] width 961 height 20
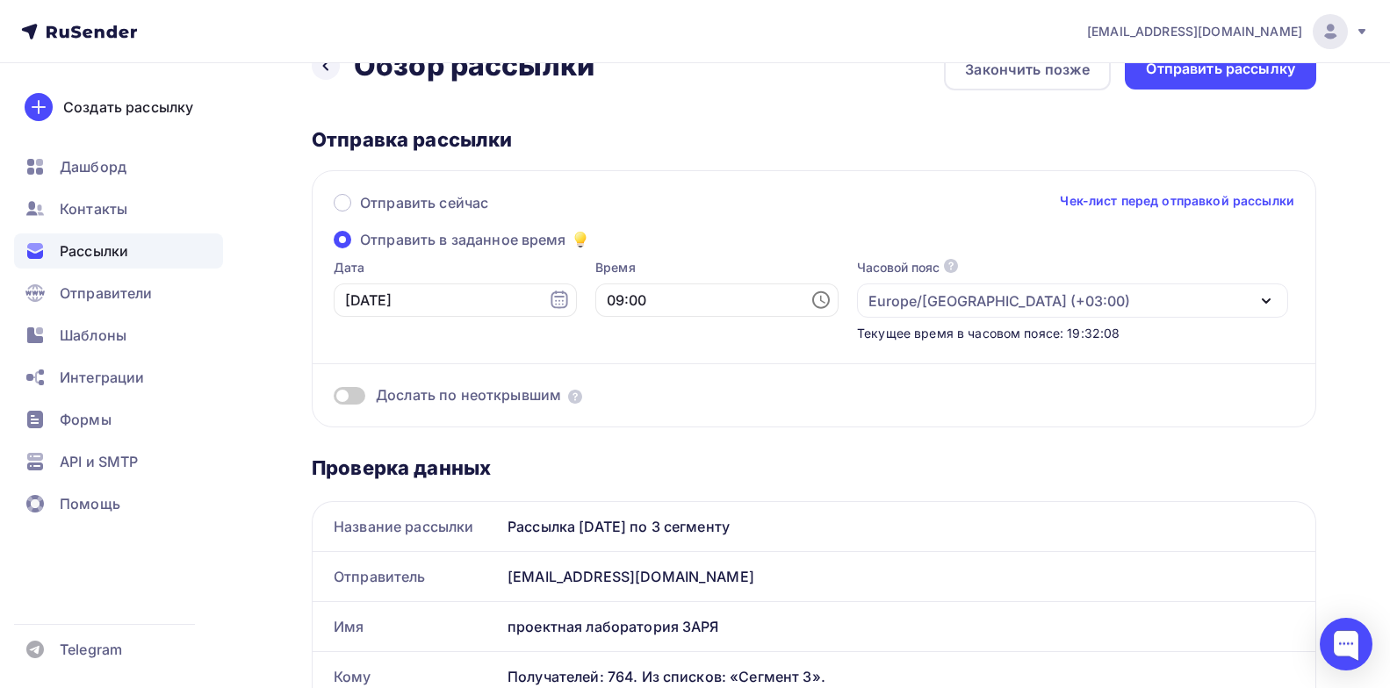
scroll to position [0, 0]
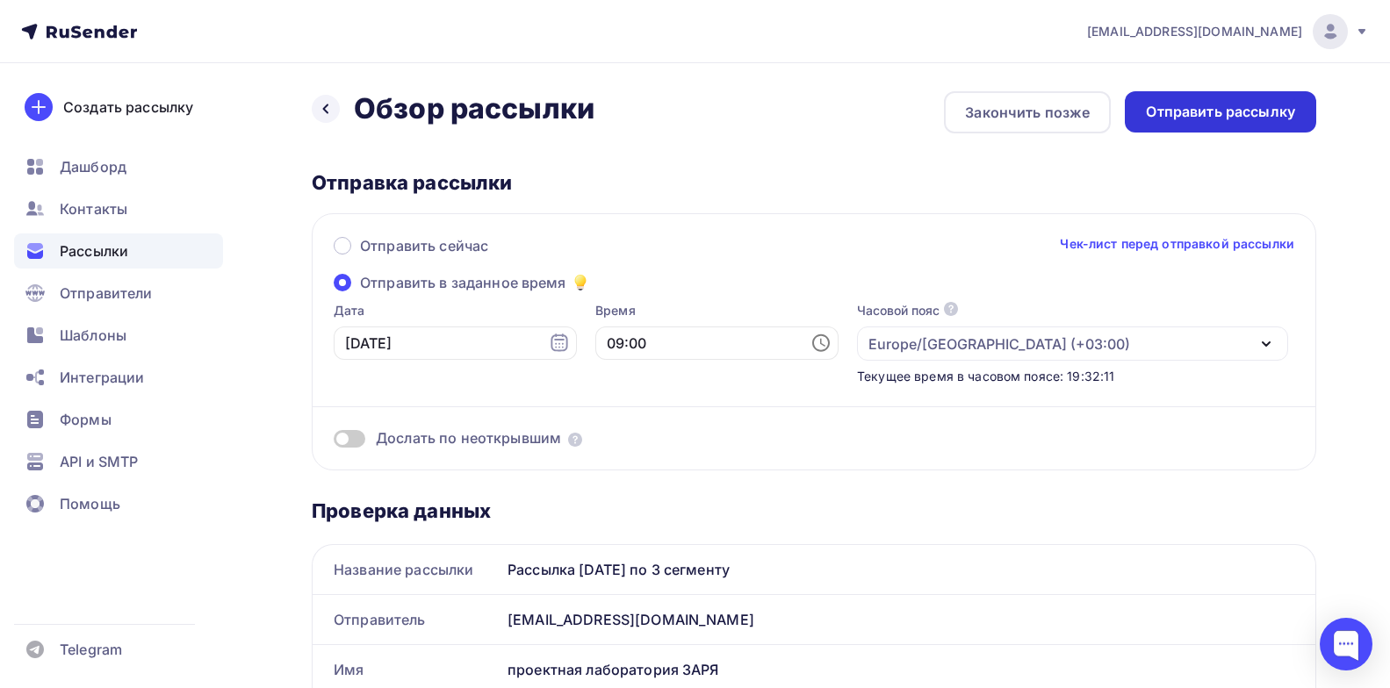
click at [1202, 108] on div "Отправить рассылку" at bounding box center [1220, 112] width 149 height 20
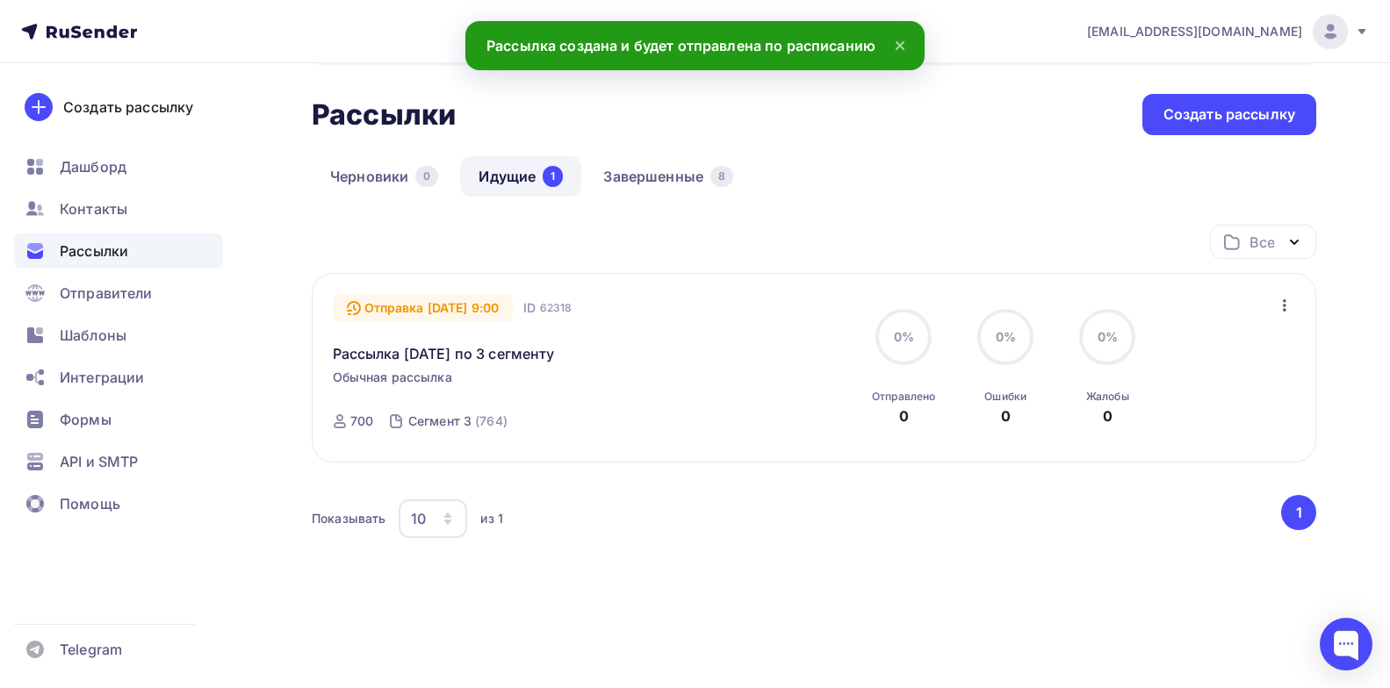
scroll to position [97, 0]
